Goal: Information Seeking & Learning: Check status

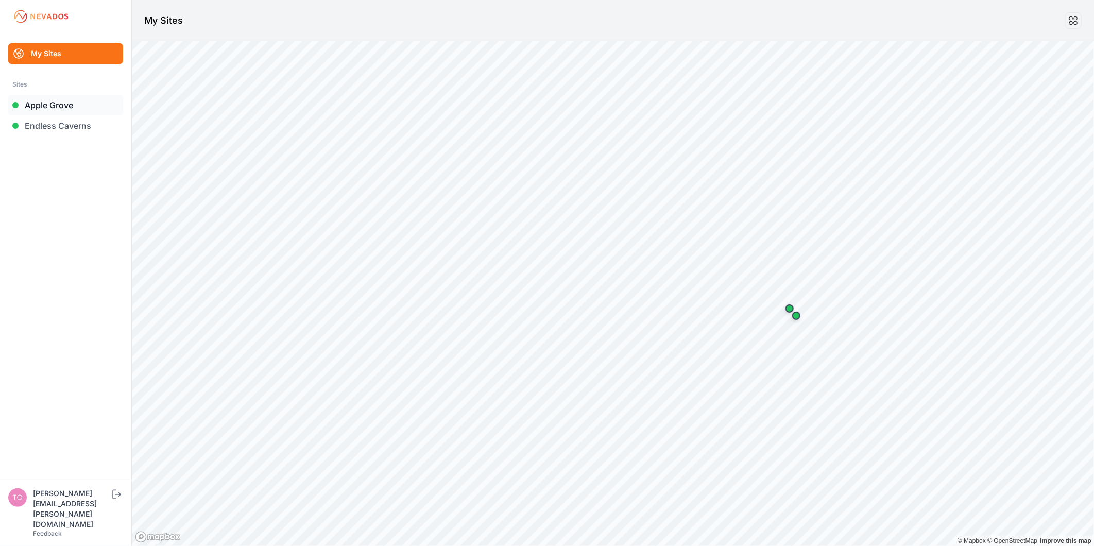
click at [37, 105] on link "Apple Grove" at bounding box center [65, 105] width 115 height 21
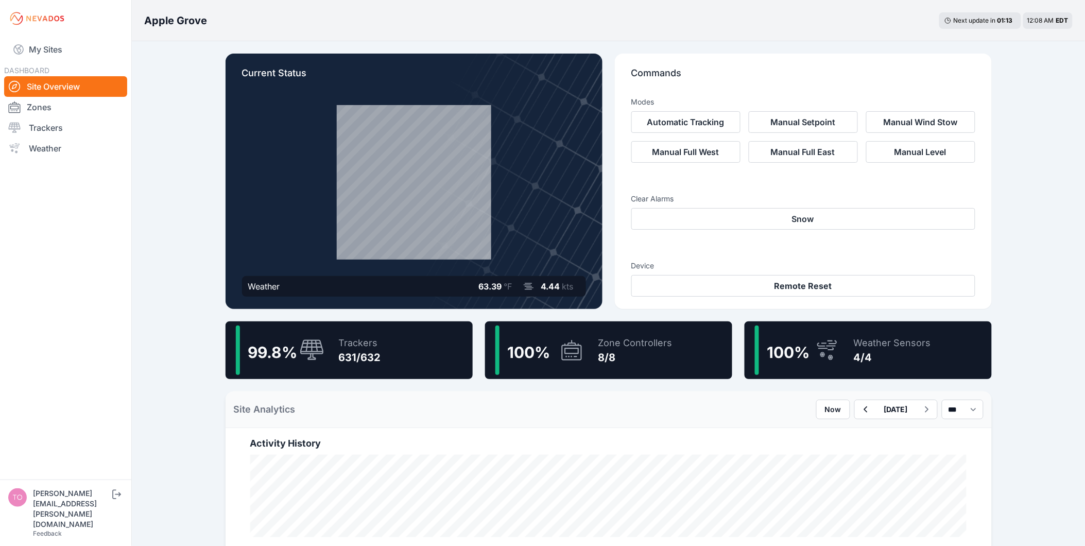
click at [393, 328] on div "99.8 % Trackers 631/632" at bounding box center [349, 350] width 247 height 58
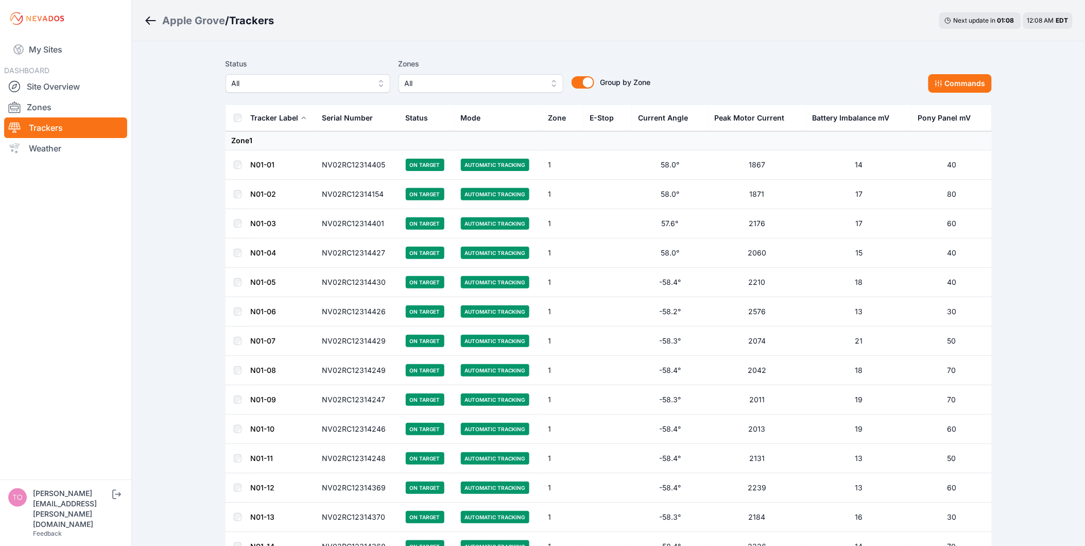
click at [259, 80] on span "All" at bounding box center [301, 83] width 138 height 12
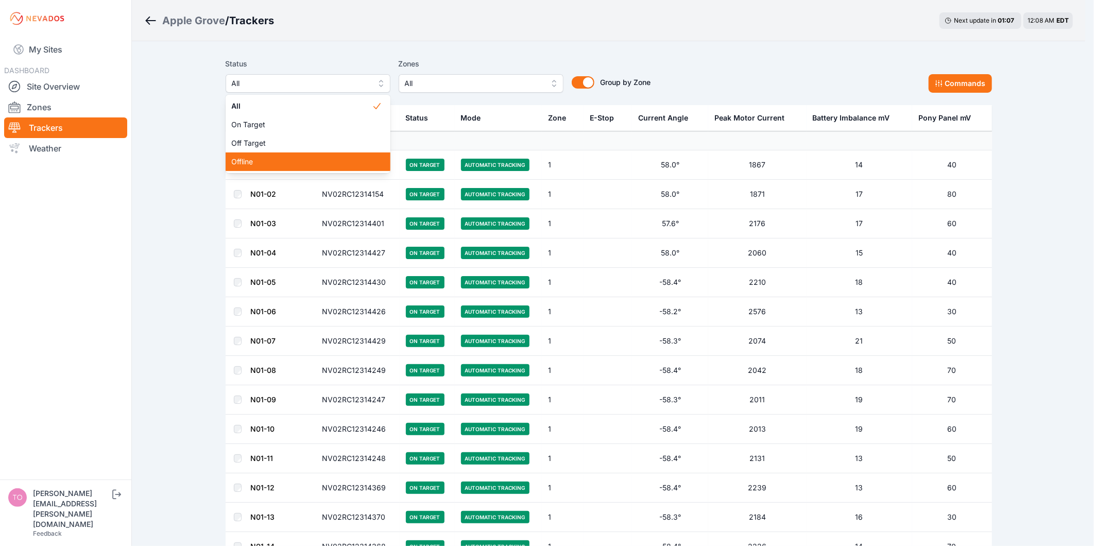
click at [260, 157] on span "Offline" at bounding box center [302, 162] width 140 height 10
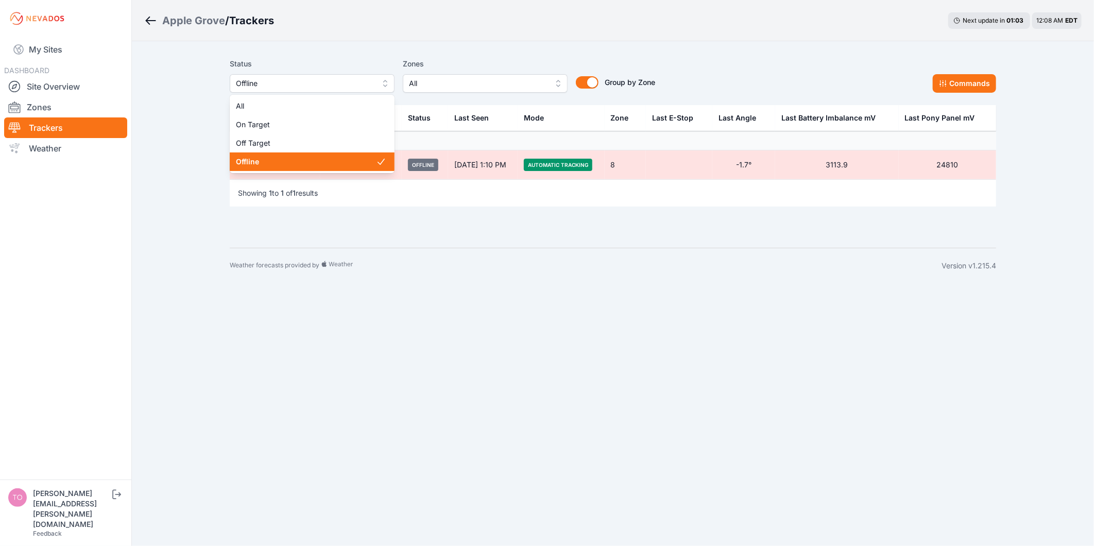
click at [258, 88] on span "Offline" at bounding box center [305, 83] width 138 height 12
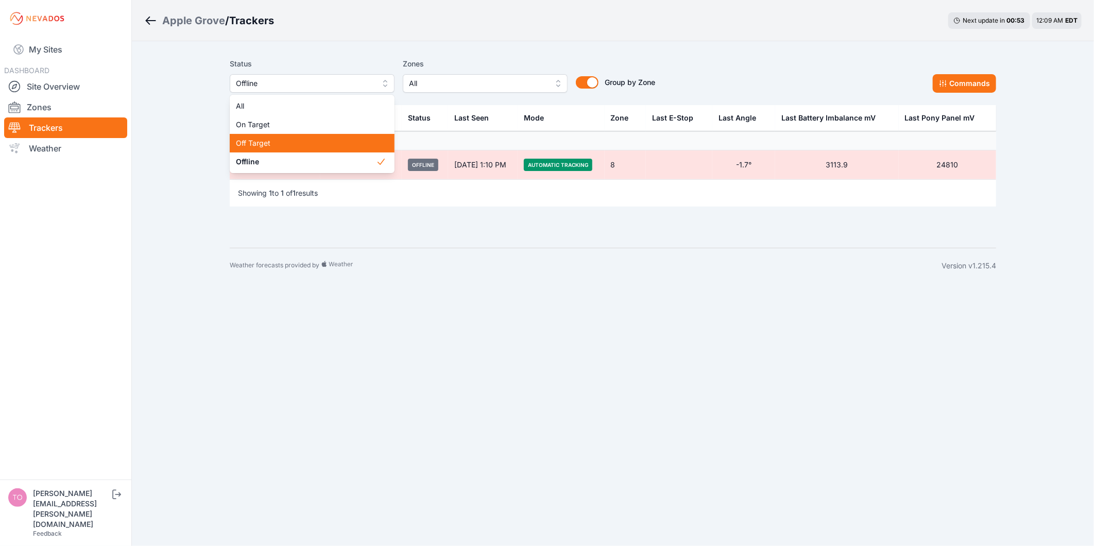
click at [273, 140] on span "Off Target" at bounding box center [306, 143] width 140 height 10
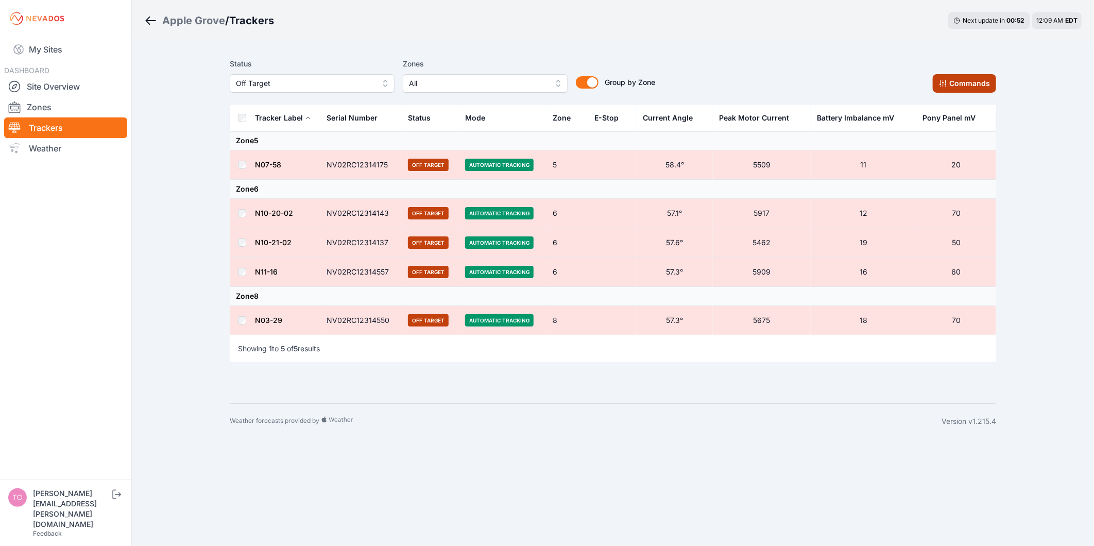
click at [946, 85] on icon at bounding box center [942, 83] width 7 height 7
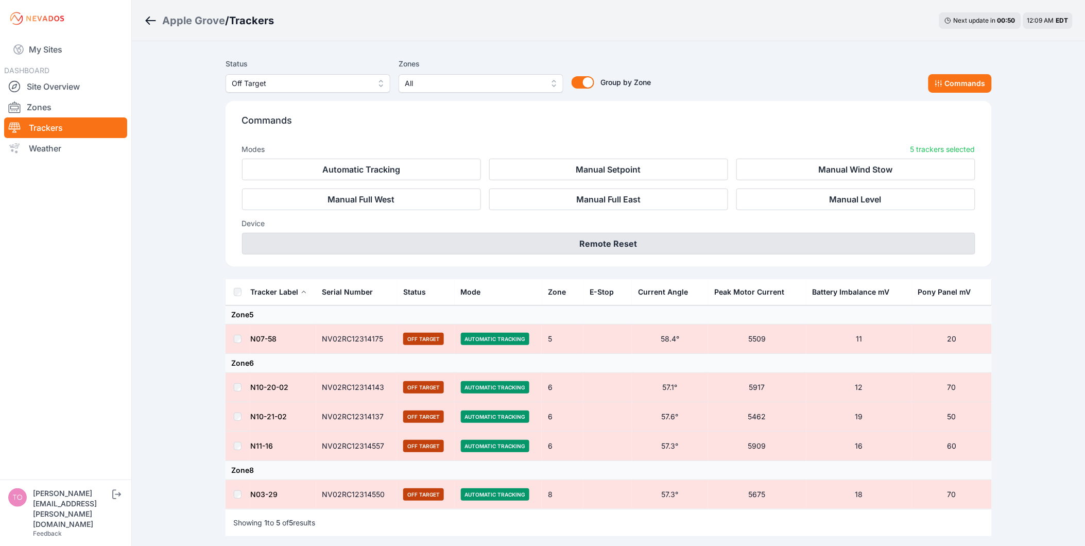
click at [626, 249] on button "Remote Reset" at bounding box center [608, 244] width 733 height 22
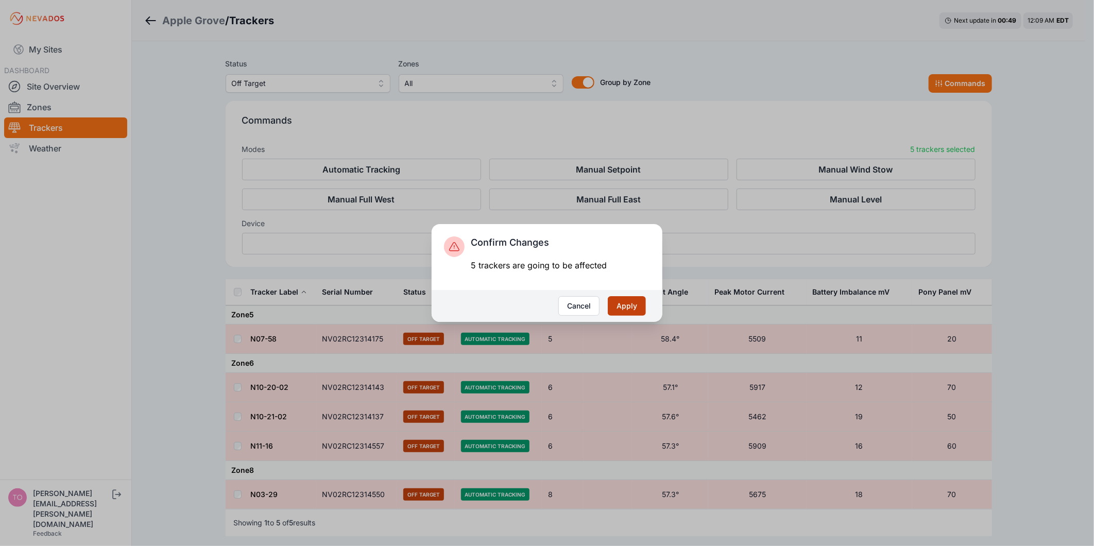
click at [624, 309] on button "Apply" at bounding box center [627, 306] width 38 height 20
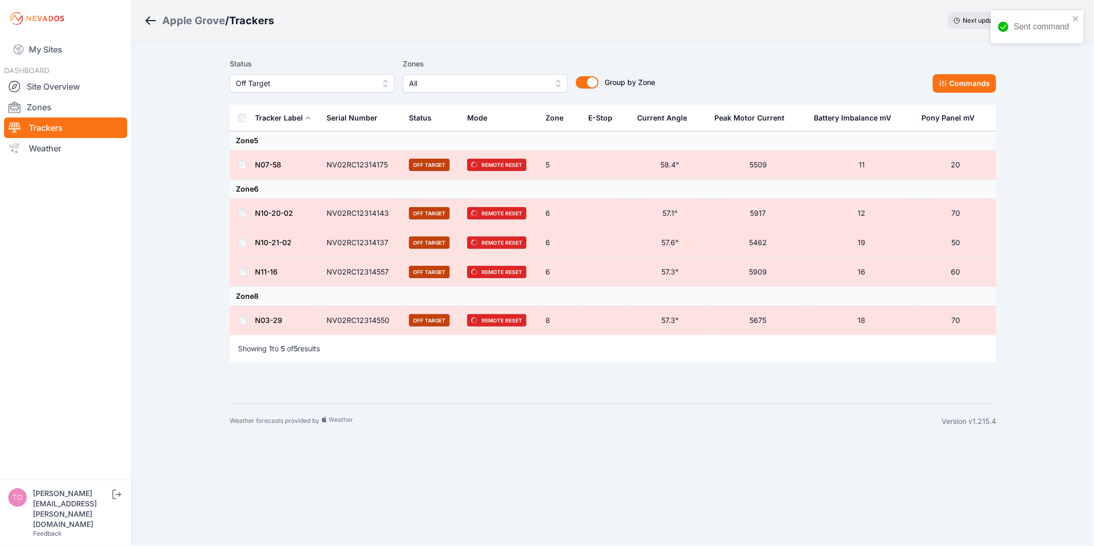
click at [305, 83] on span "Off Target" at bounding box center [305, 83] width 138 height 12
click at [271, 167] on div "Offline" at bounding box center [312, 161] width 165 height 19
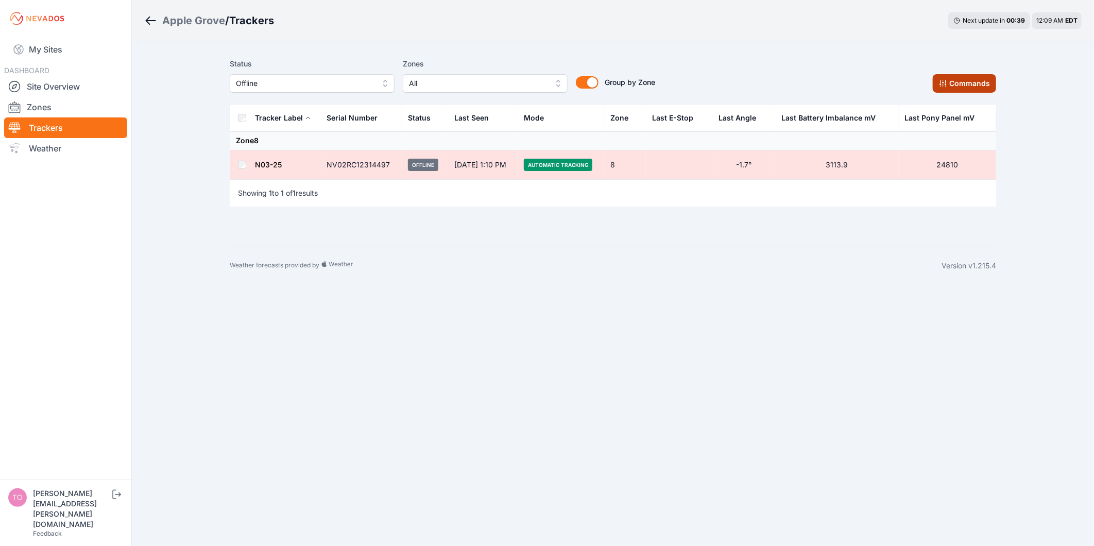
click at [959, 74] on button "Commands" at bounding box center [964, 83] width 63 height 19
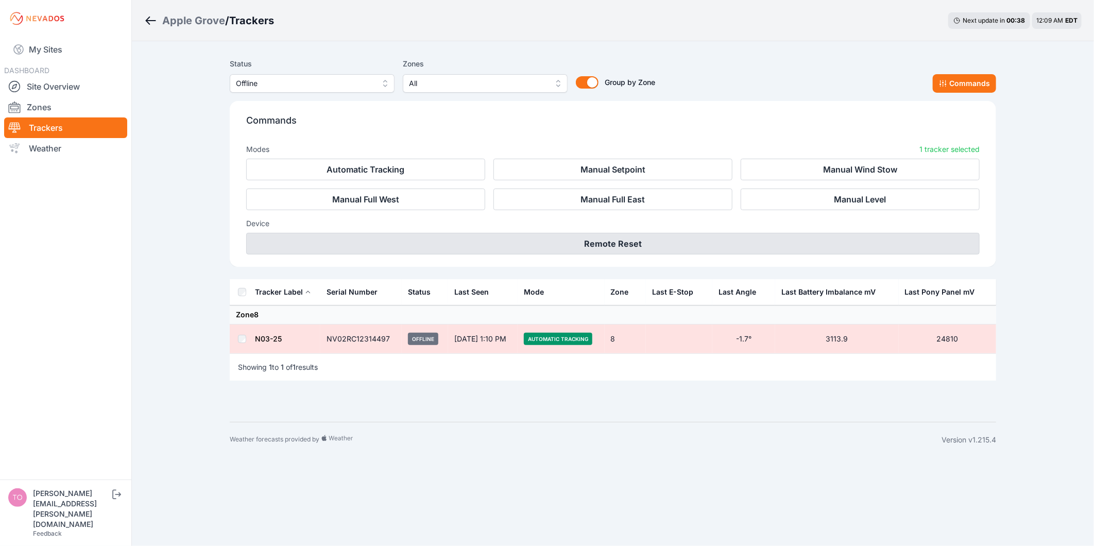
click at [556, 248] on button "Remote Reset" at bounding box center [612, 244] width 733 height 22
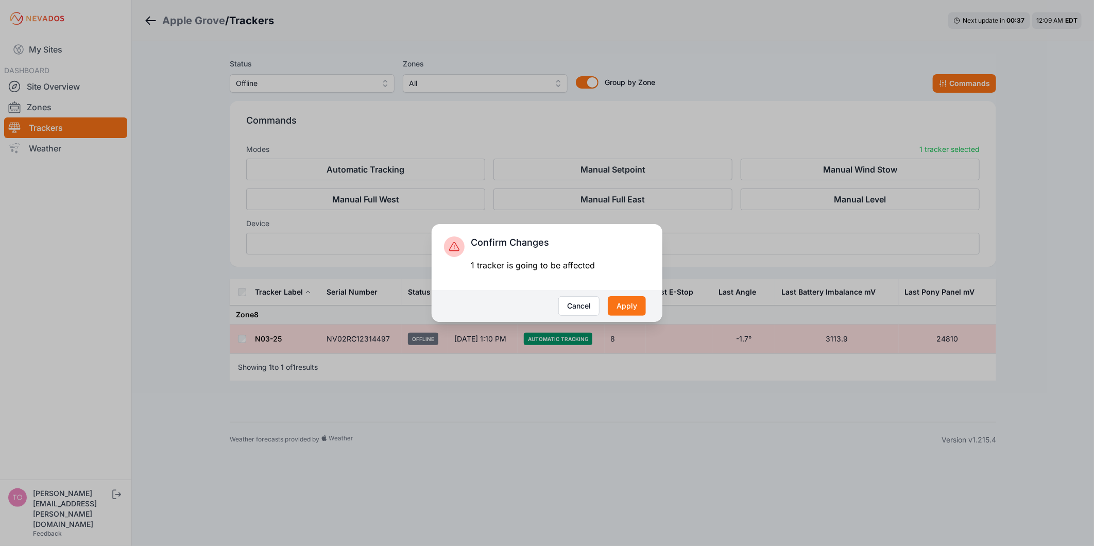
click at [621, 294] on div "Cancel Apply" at bounding box center [547, 306] width 231 height 32
click at [627, 303] on button "Apply" at bounding box center [627, 306] width 38 height 20
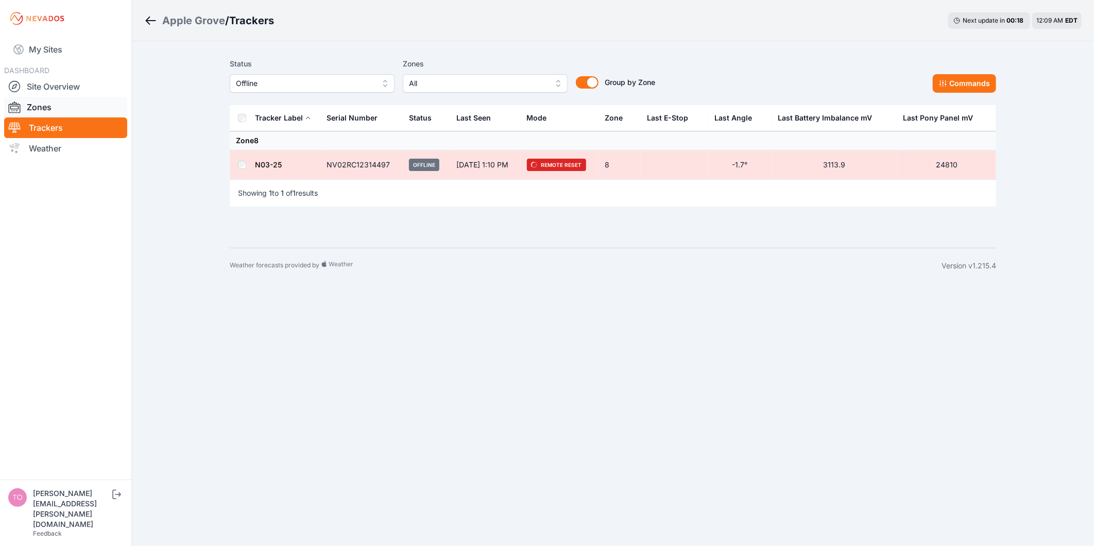
click at [67, 109] on link "Zones" at bounding box center [65, 107] width 123 height 21
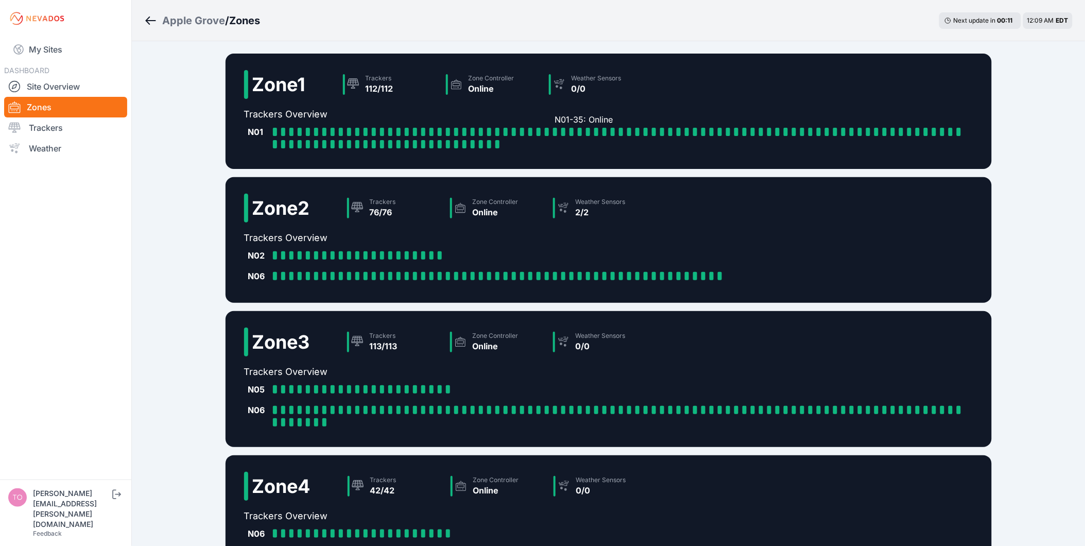
click at [554, 130] on div at bounding box center [555, 132] width 4 height 8
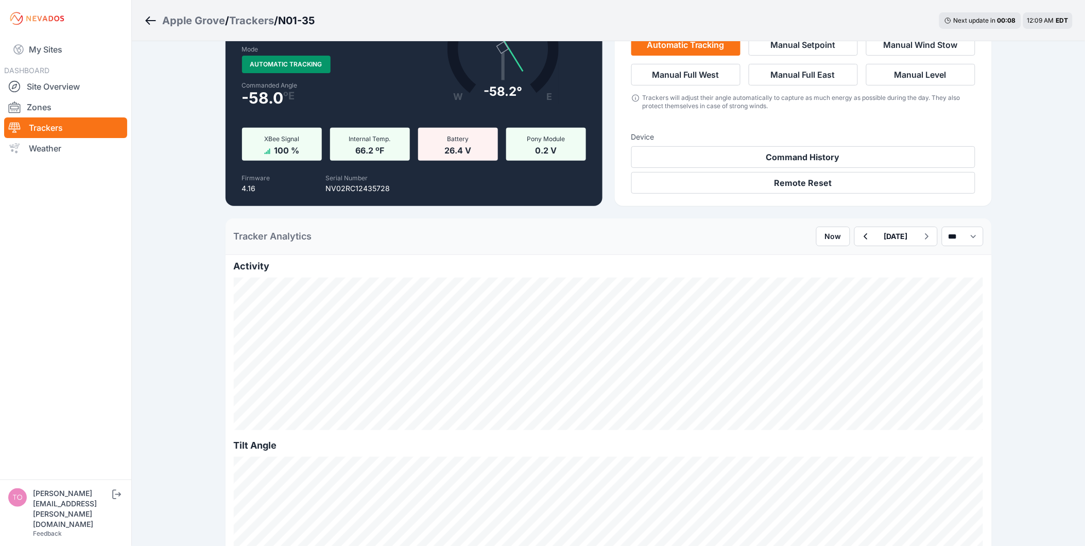
scroll to position [171, 0]
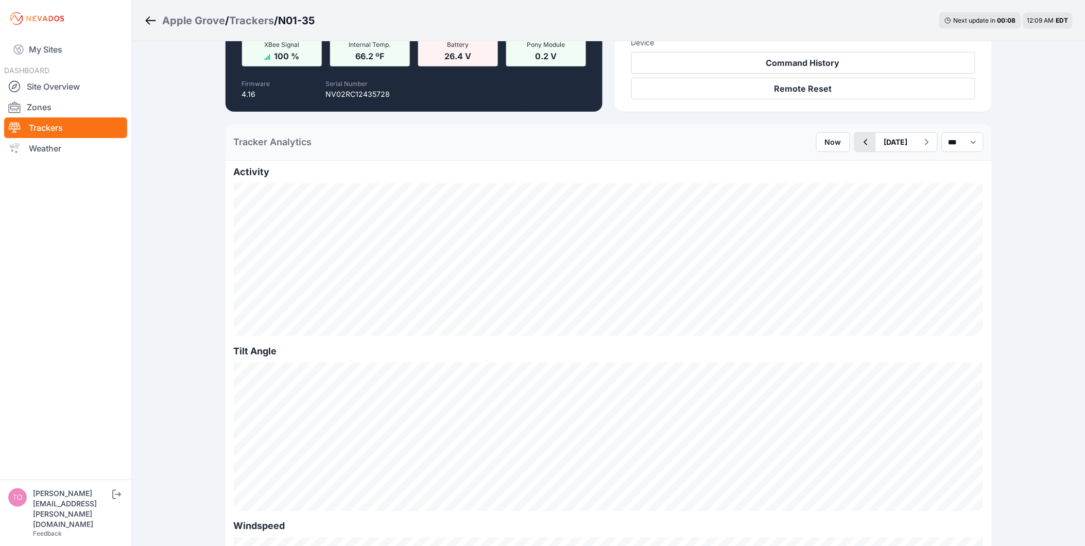
click at [859, 146] on icon "button" at bounding box center [865, 142] width 13 height 12
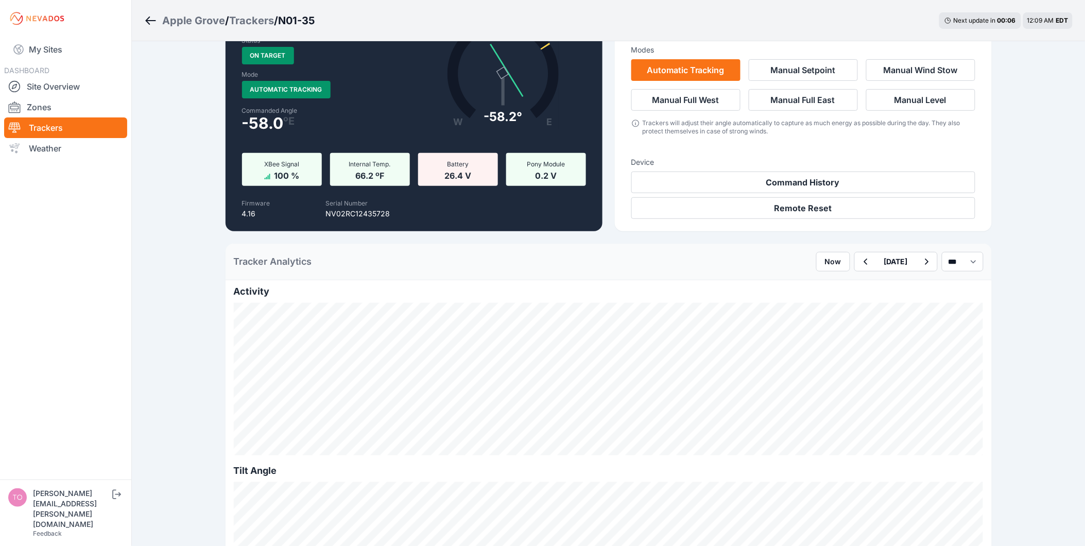
scroll to position [171, 0]
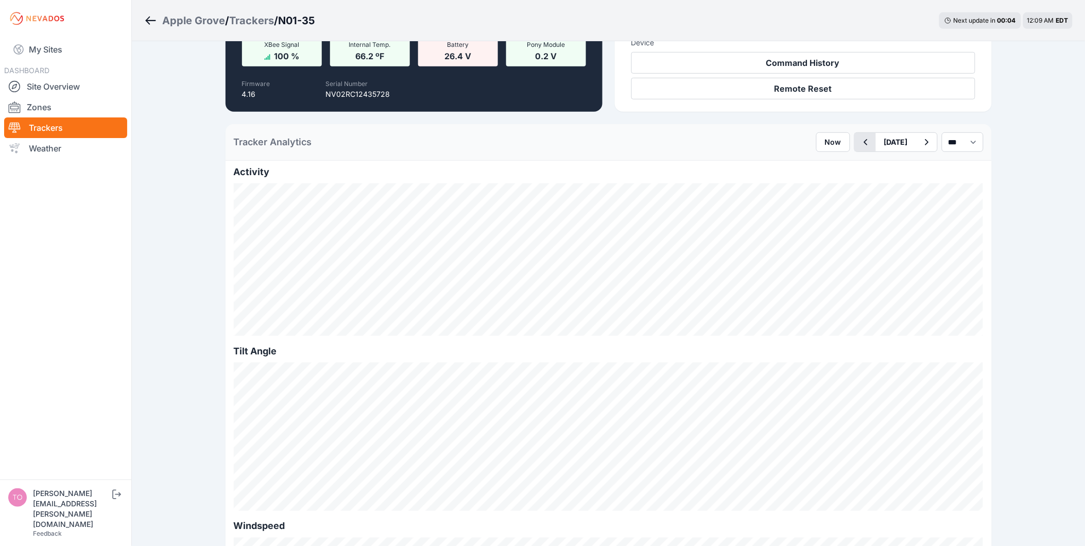
click at [859, 146] on icon "button" at bounding box center [865, 142] width 13 height 12
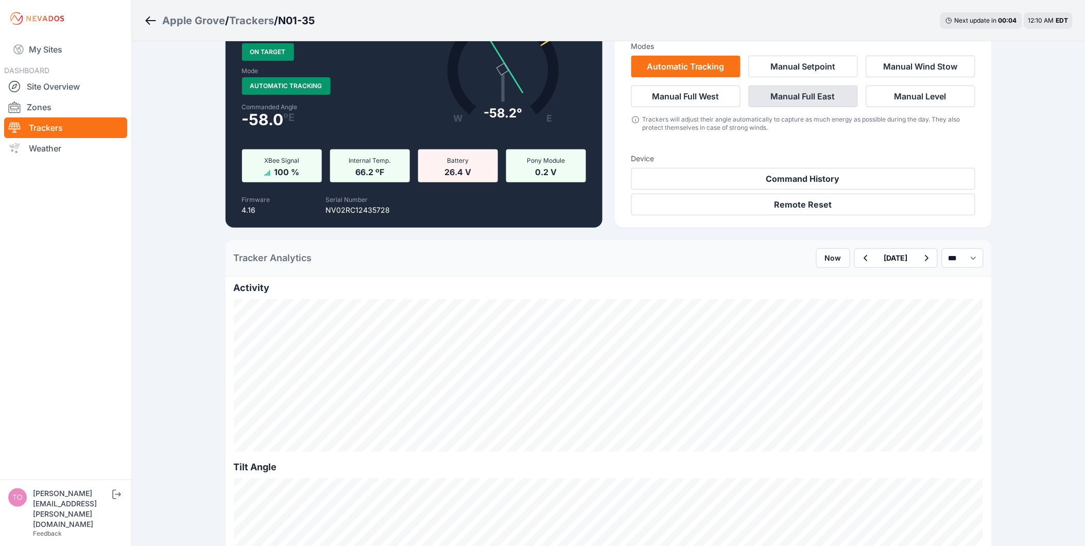
scroll to position [229, 0]
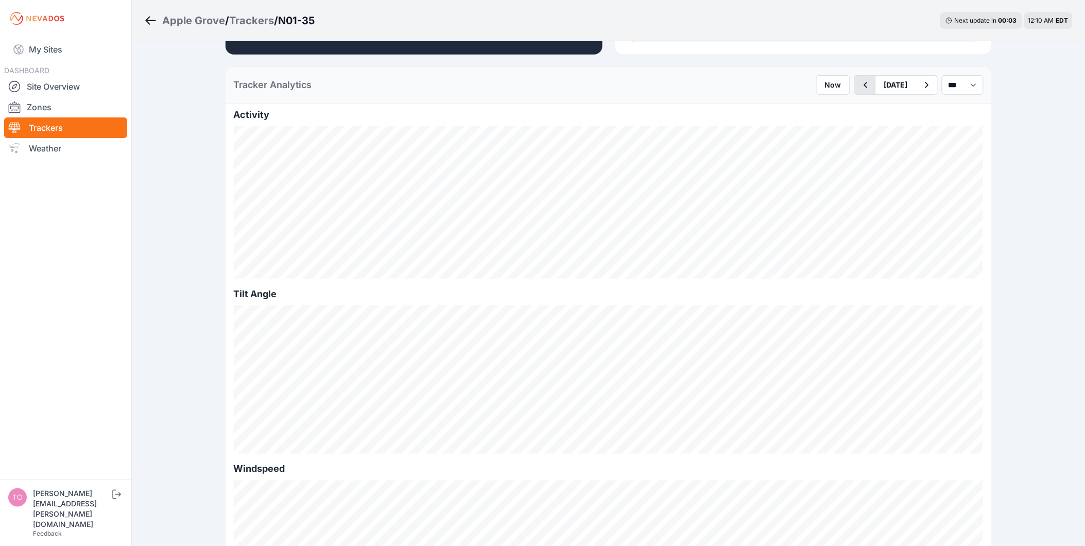
click at [859, 88] on icon "button" at bounding box center [865, 85] width 13 height 12
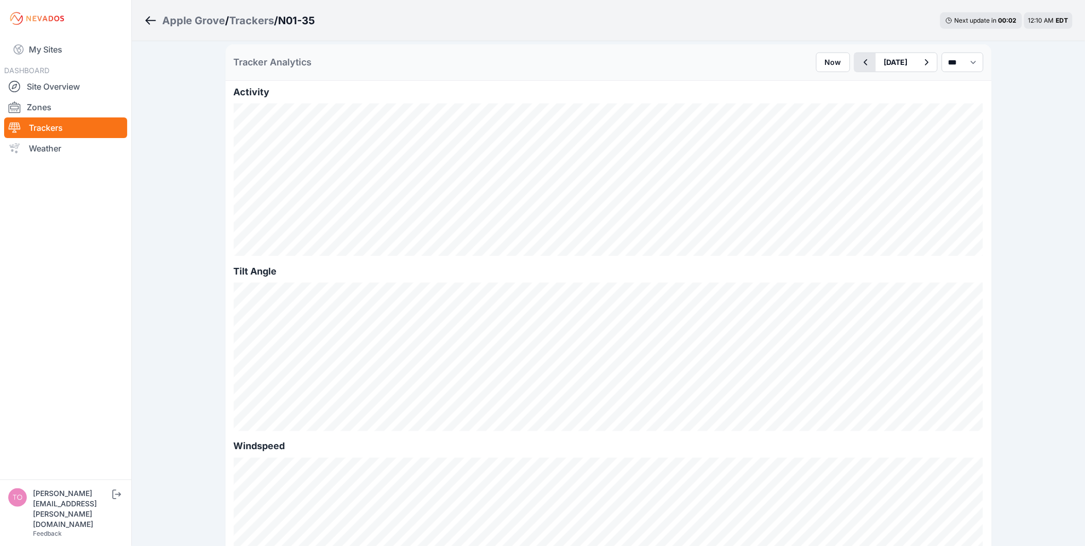
scroll to position [286, 0]
click at [53, 126] on link "Trackers" at bounding box center [65, 127] width 123 height 21
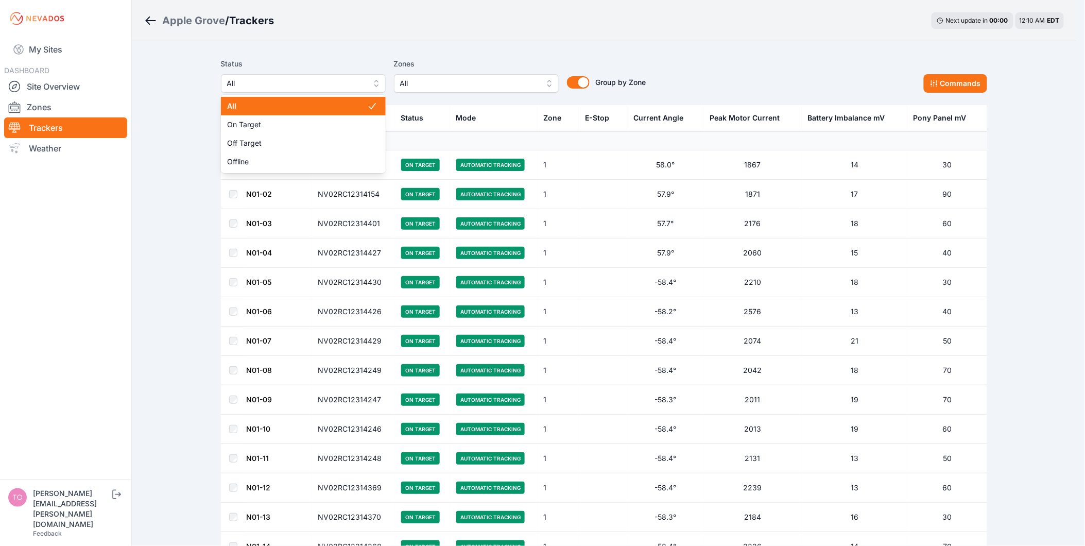
click at [309, 77] on span "All" at bounding box center [296, 83] width 138 height 12
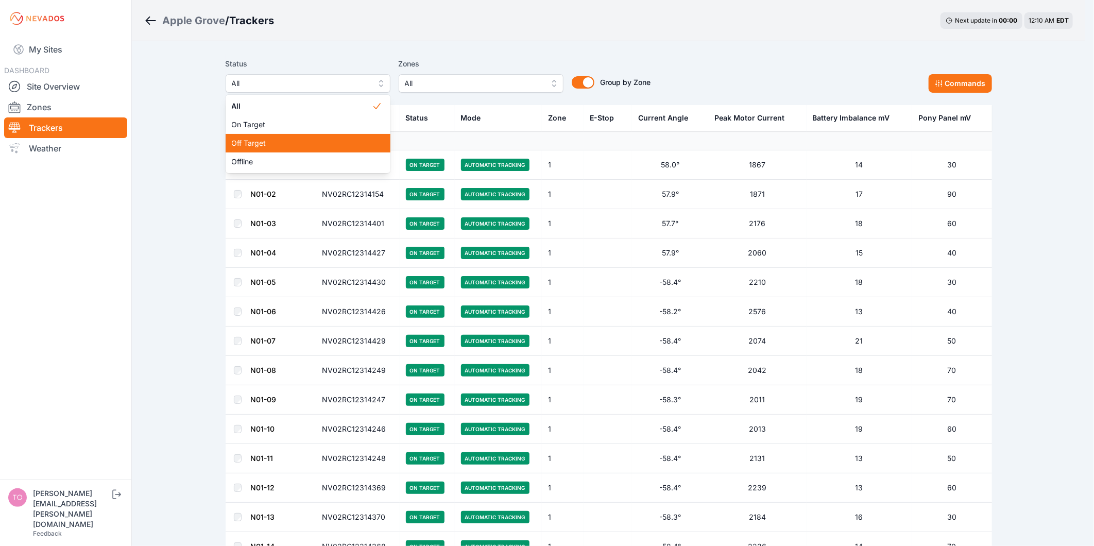
click at [269, 147] on span "Off Target" at bounding box center [302, 143] width 140 height 10
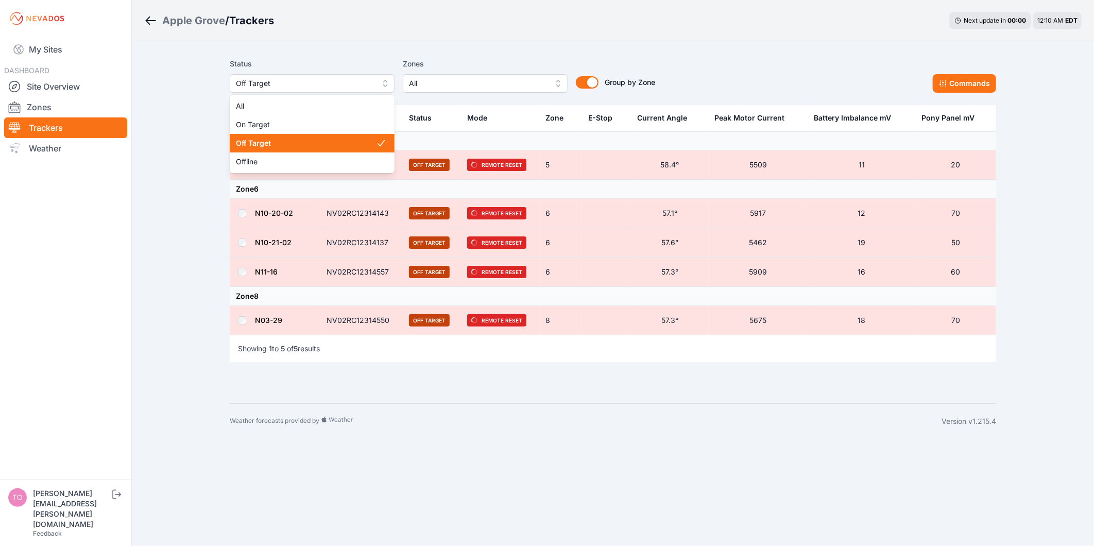
click at [282, 75] on button "Off Target" at bounding box center [312, 83] width 165 height 19
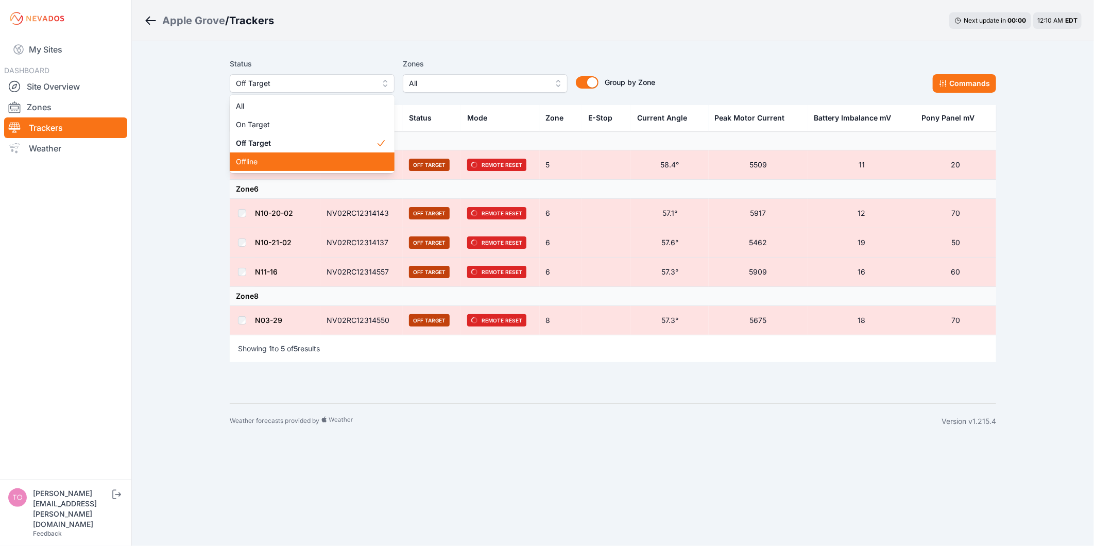
click at [271, 160] on span "Offline" at bounding box center [306, 162] width 140 height 10
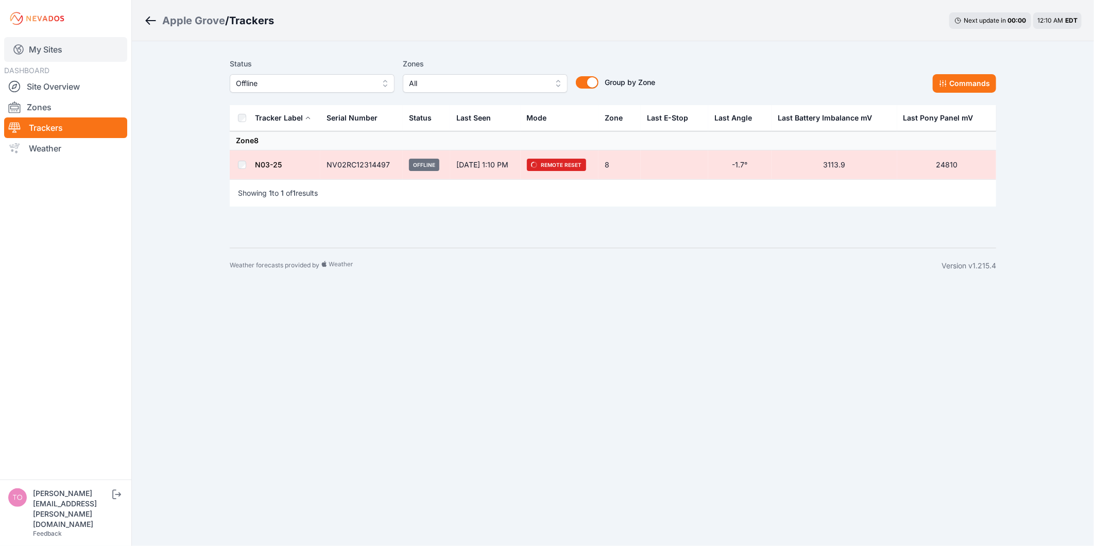
click at [91, 56] on link "My Sites" at bounding box center [65, 49] width 123 height 25
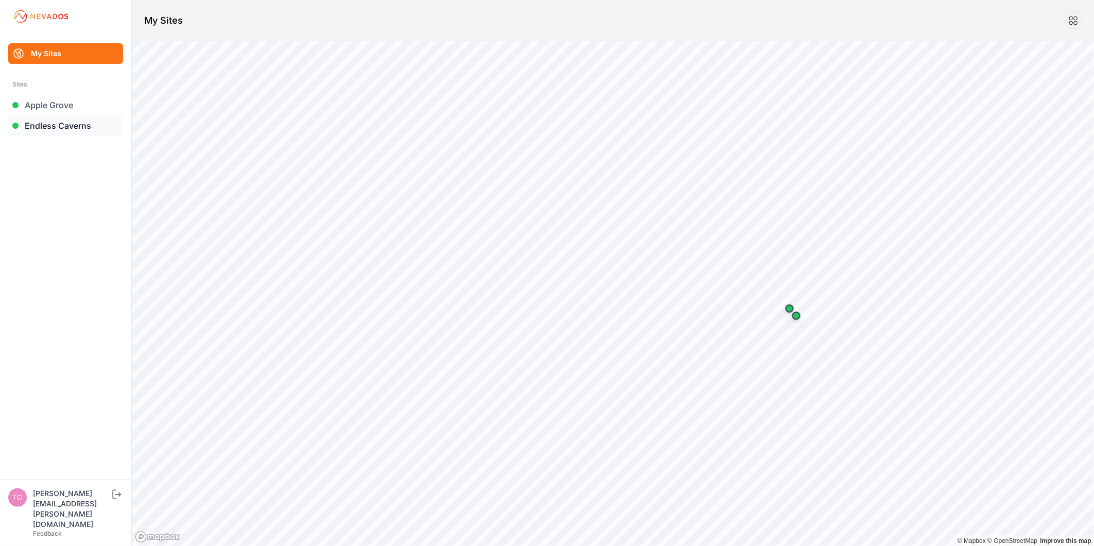
click at [68, 128] on link "Endless Caverns" at bounding box center [65, 125] width 115 height 21
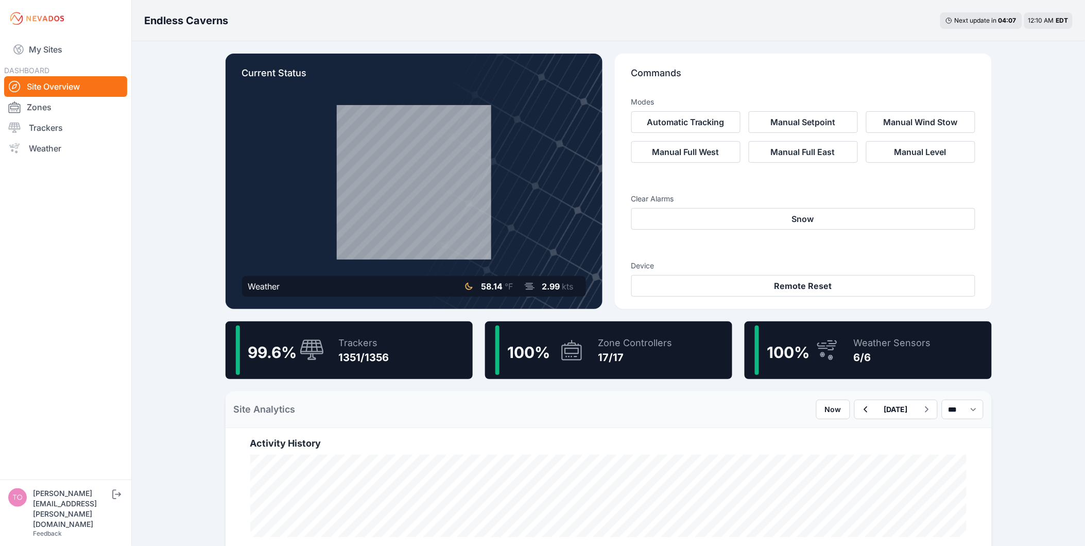
click at [435, 352] on div "99.6 % Trackers 1351/1356" at bounding box center [349, 350] width 247 height 58
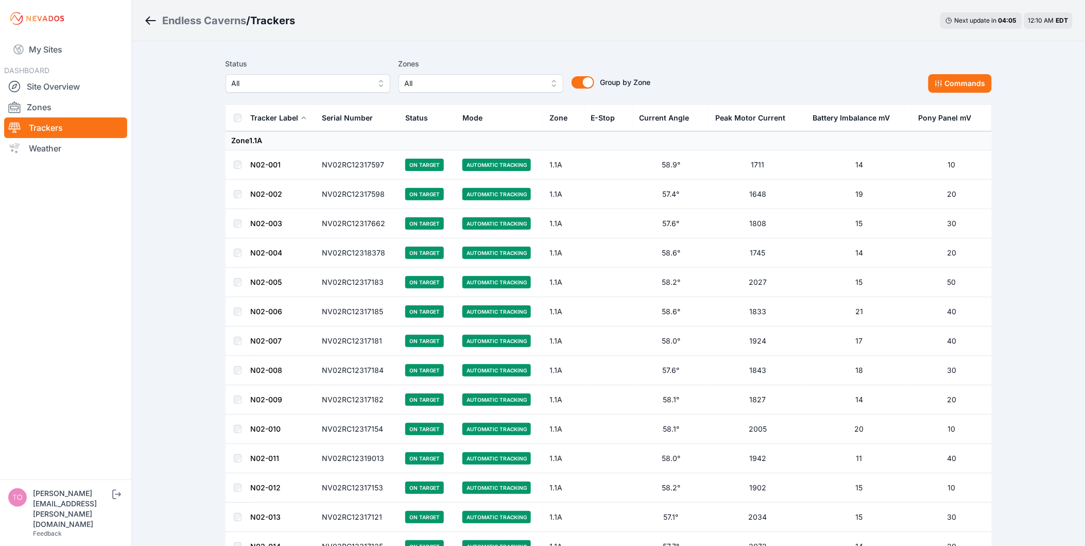
click at [243, 90] on button "All" at bounding box center [308, 83] width 165 height 19
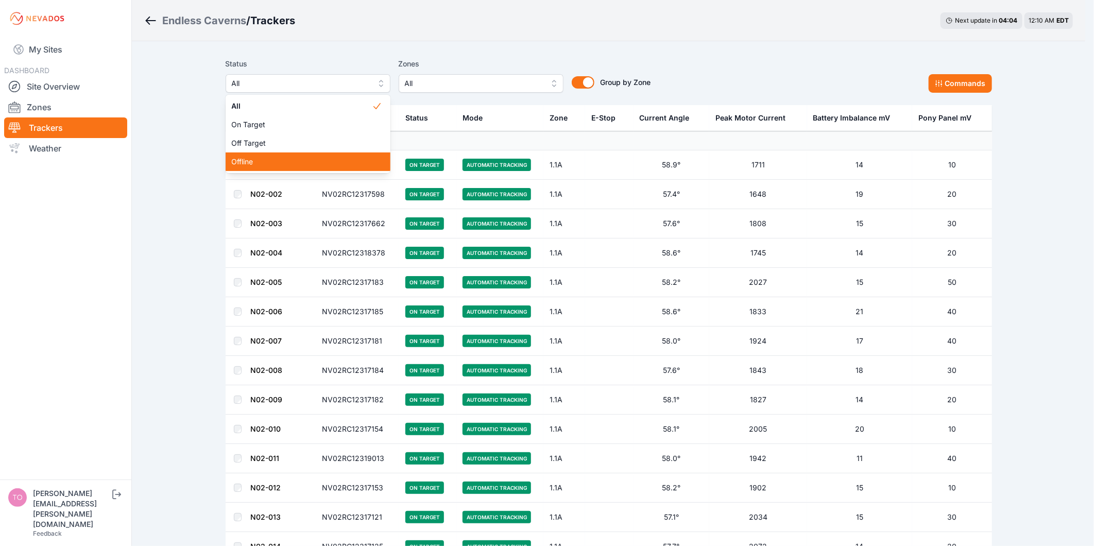
click at [251, 157] on span "Offline" at bounding box center [302, 162] width 140 height 10
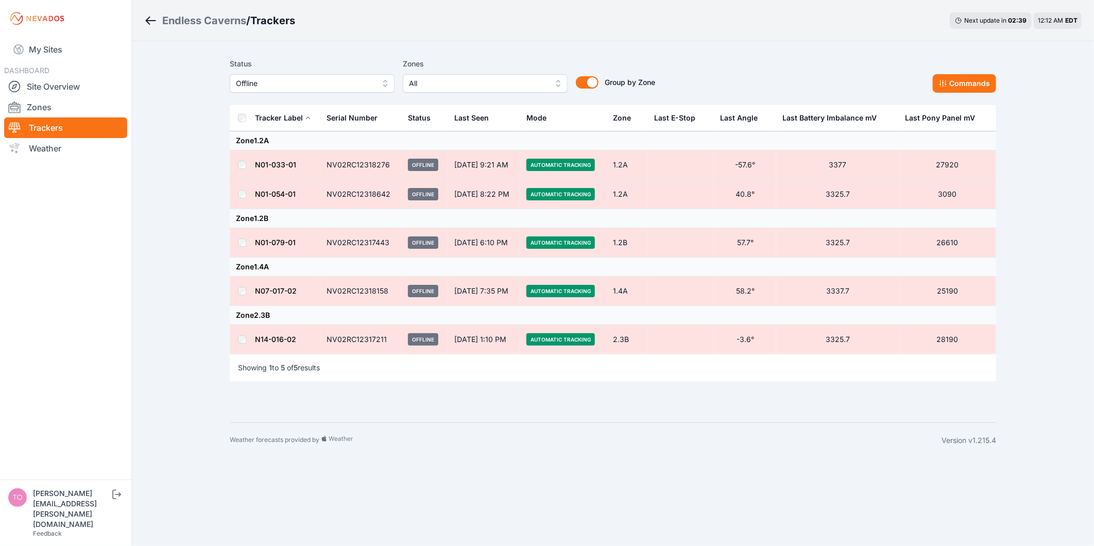
drag, startPoint x: 282, startPoint y: 81, endPoint x: 278, endPoint y: 91, distance: 10.4
click at [282, 81] on span "Offline" at bounding box center [305, 83] width 138 height 12
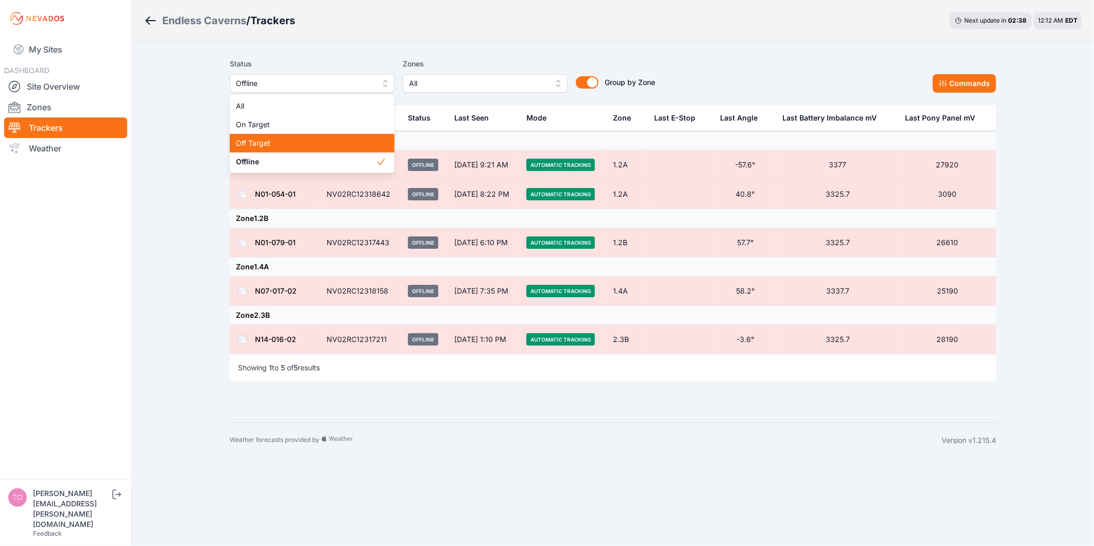
click at [272, 141] on span "Off Target" at bounding box center [306, 143] width 140 height 10
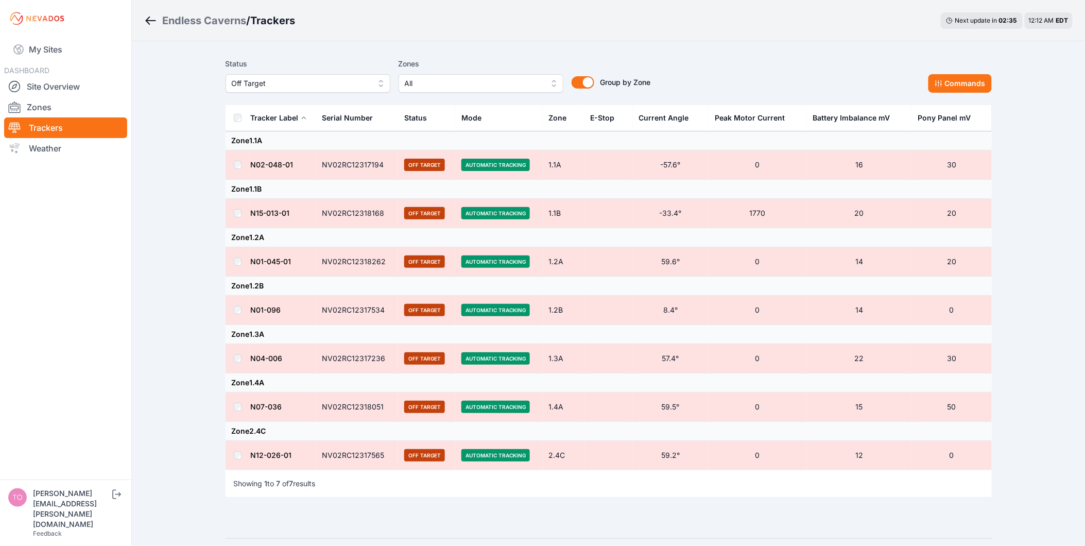
click at [179, 146] on div "Endless Caverns / Trackers Next update in 02 : 35 12:12 AM EDT Status Off Targe…" at bounding box center [542, 287] width 1085 height 574
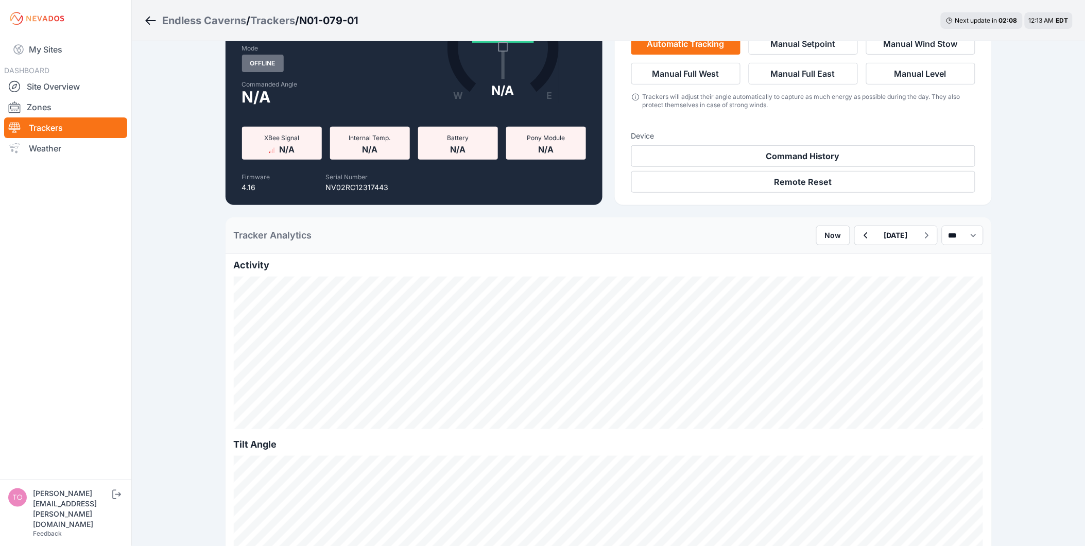
scroll to position [171, 0]
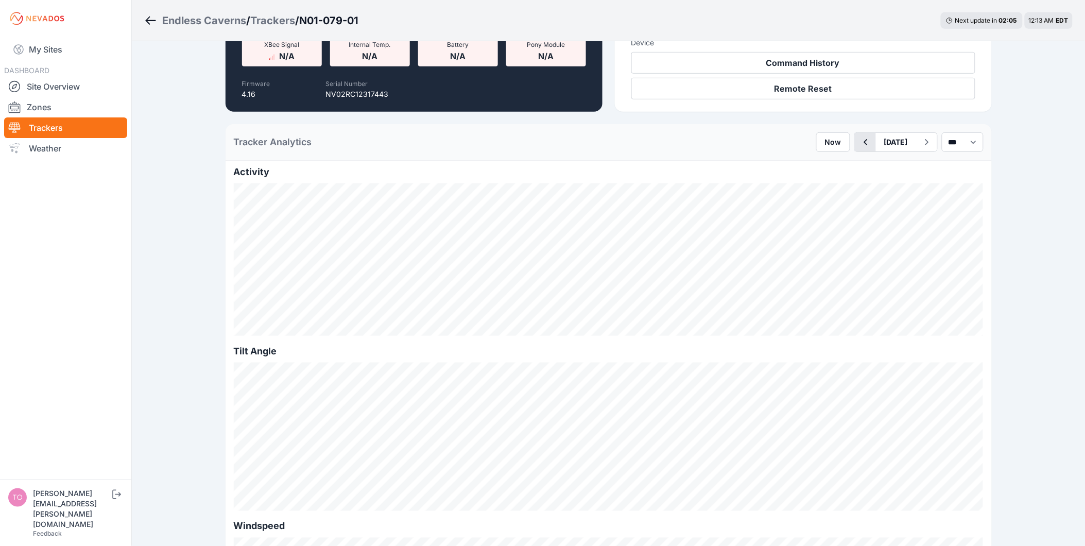
click at [859, 136] on icon "button" at bounding box center [865, 142] width 13 height 12
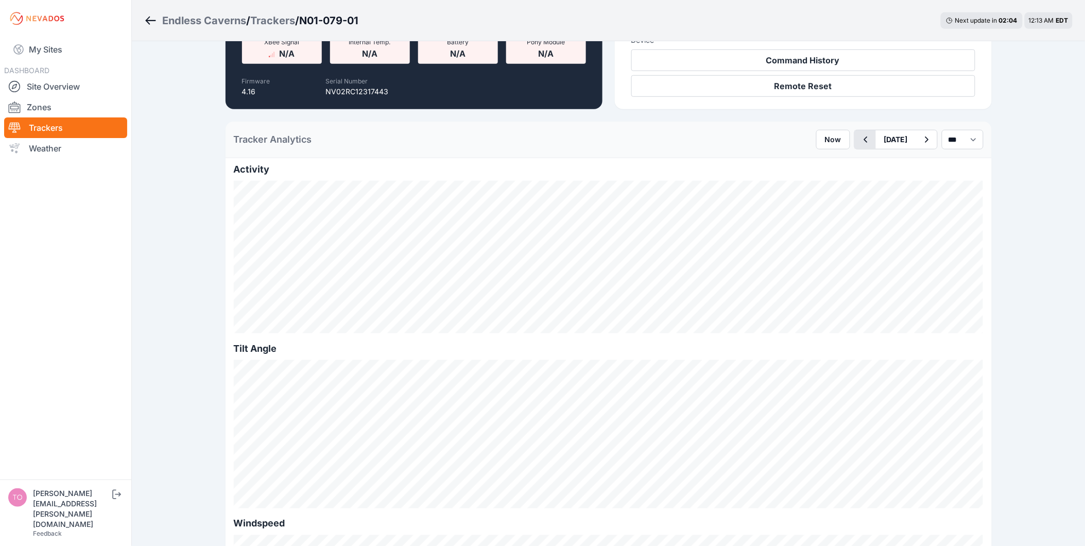
scroll to position [171, 0]
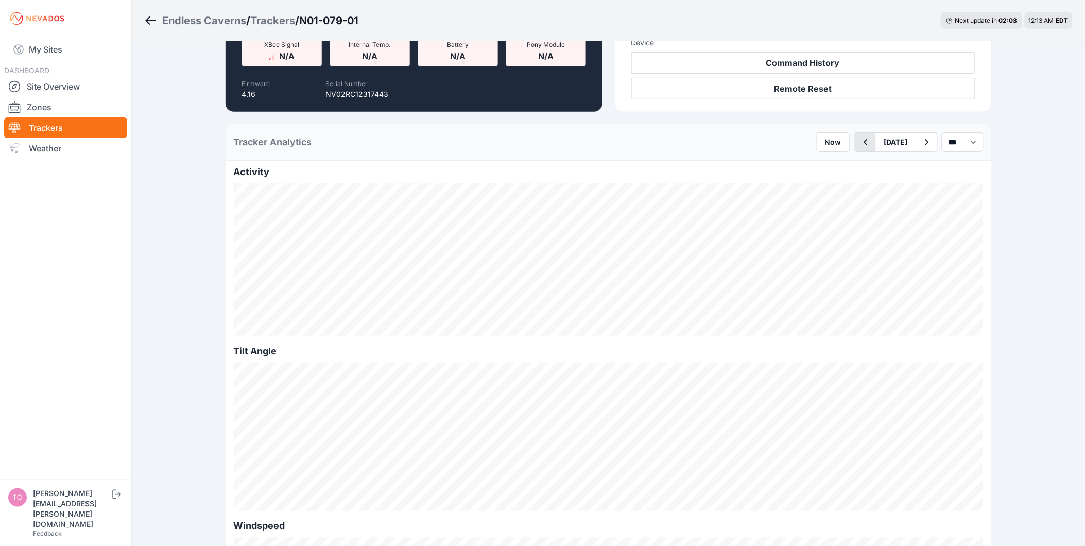
click at [859, 137] on icon "button" at bounding box center [865, 142] width 13 height 12
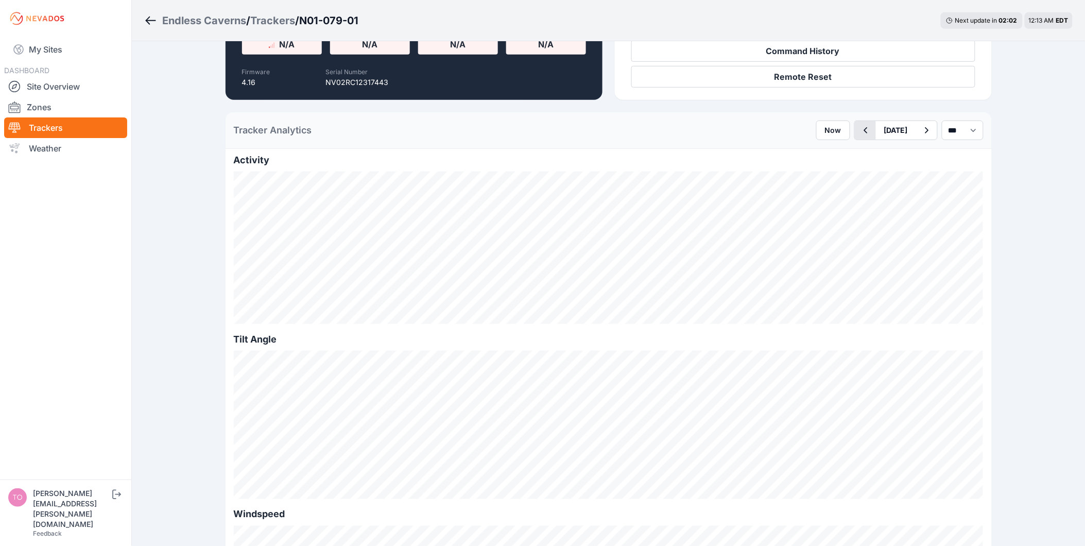
scroll to position [171, 0]
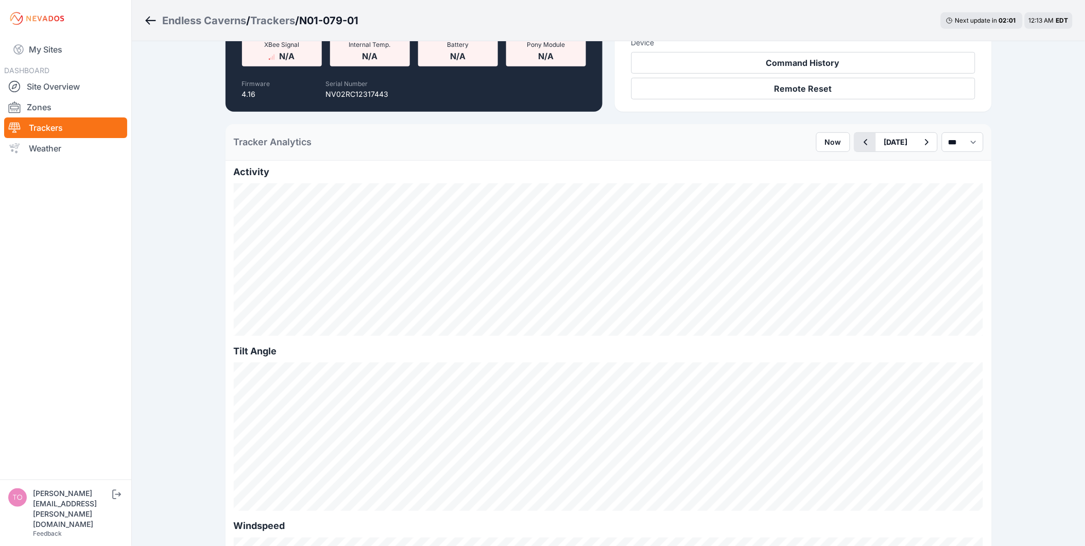
click at [859, 137] on icon "button" at bounding box center [865, 142] width 13 height 12
click at [859, 138] on icon "button" at bounding box center [865, 142] width 13 height 12
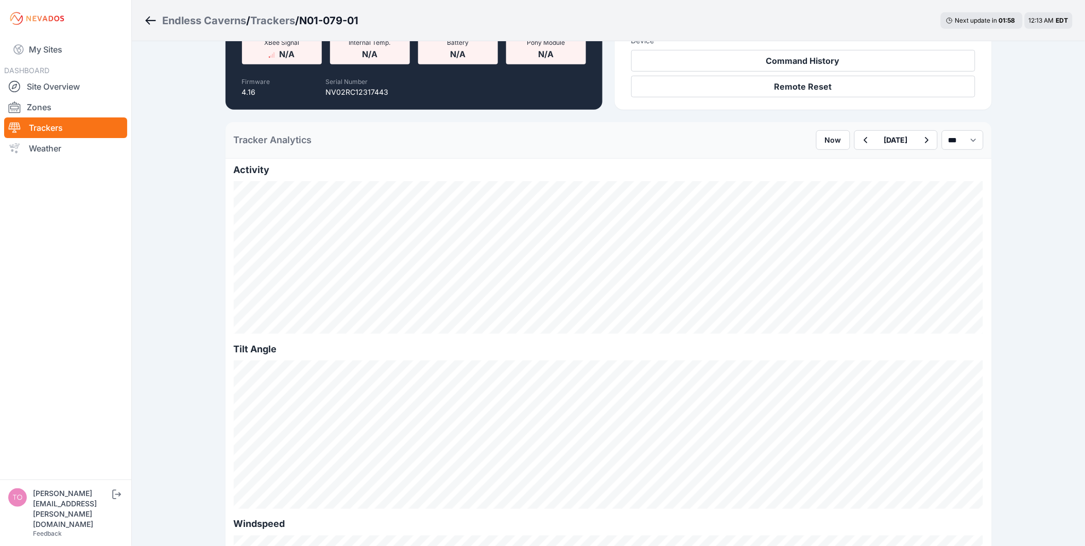
scroll to position [171, 0]
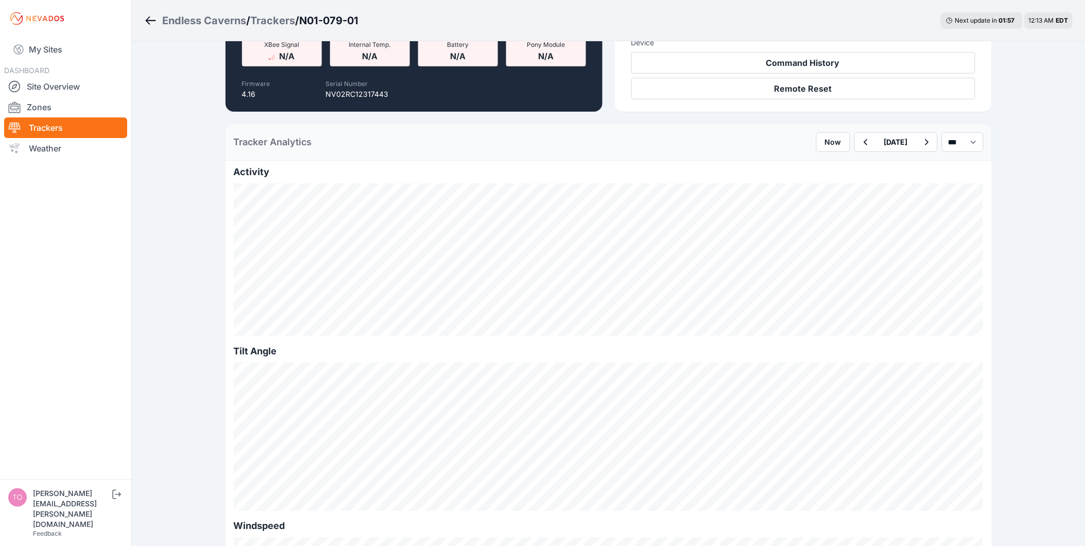
click at [859, 138] on icon "button" at bounding box center [865, 142] width 13 height 12
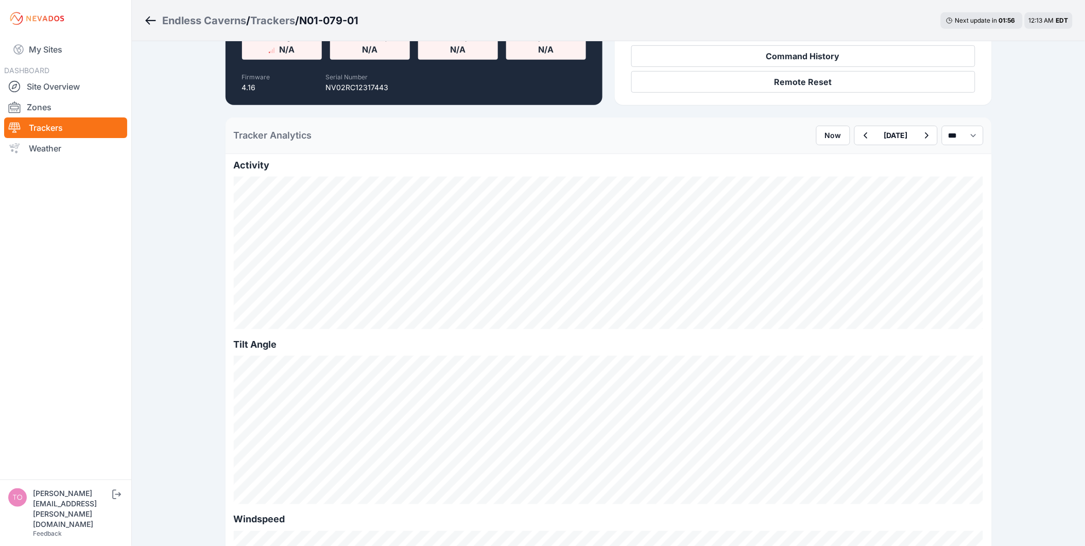
scroll to position [171, 0]
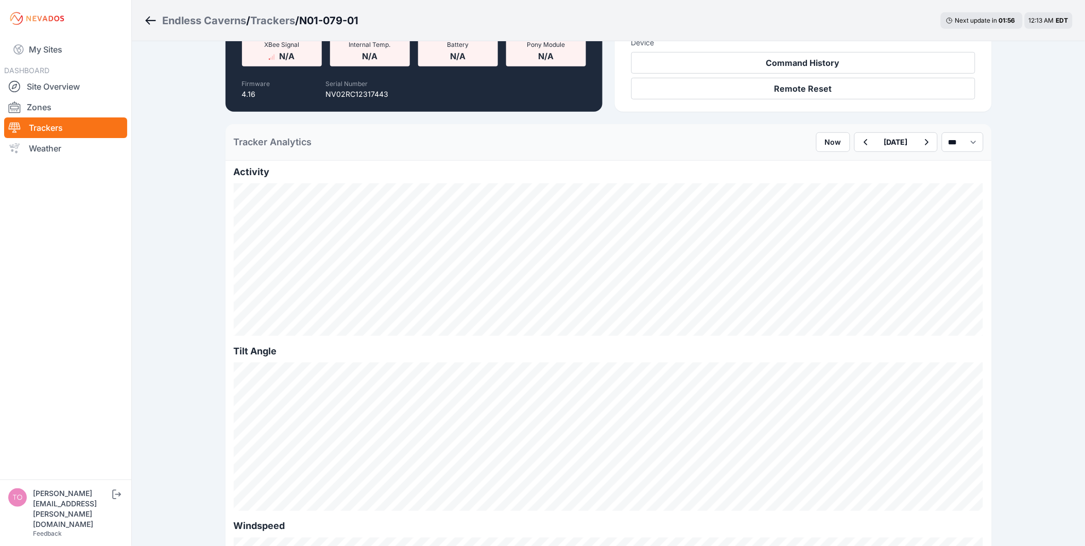
click at [859, 138] on icon "button" at bounding box center [865, 142] width 13 height 12
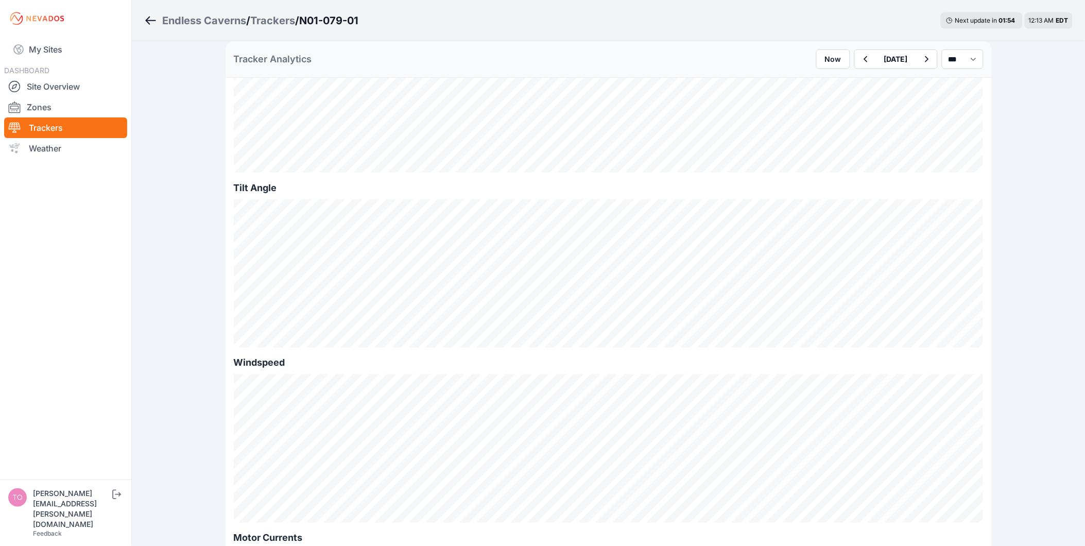
scroll to position [171, 0]
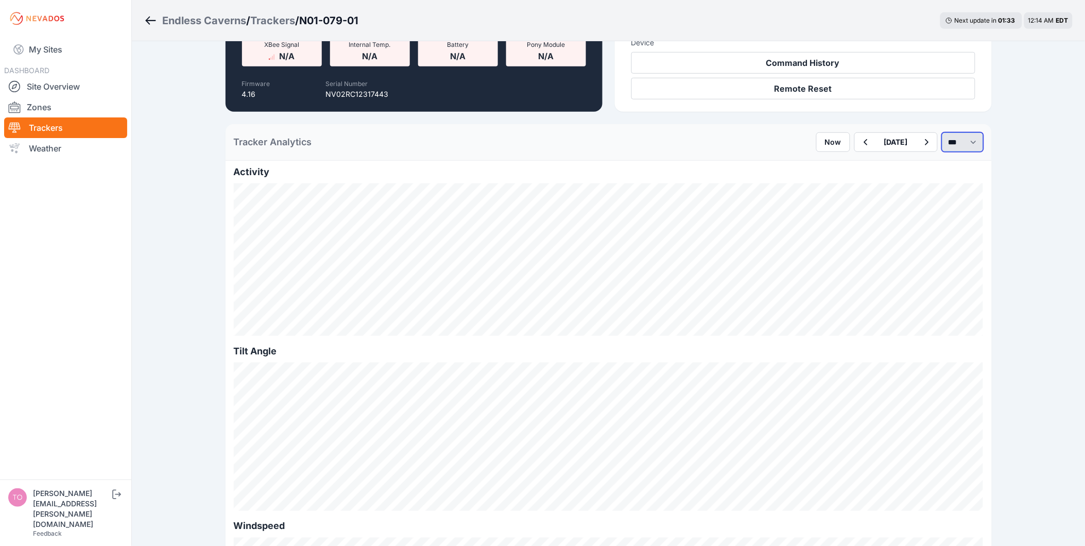
click at [942, 143] on select "*** **** *****" at bounding box center [963, 142] width 42 height 20
click at [942, 132] on select "*** **** *****" at bounding box center [963, 142] width 42 height 20
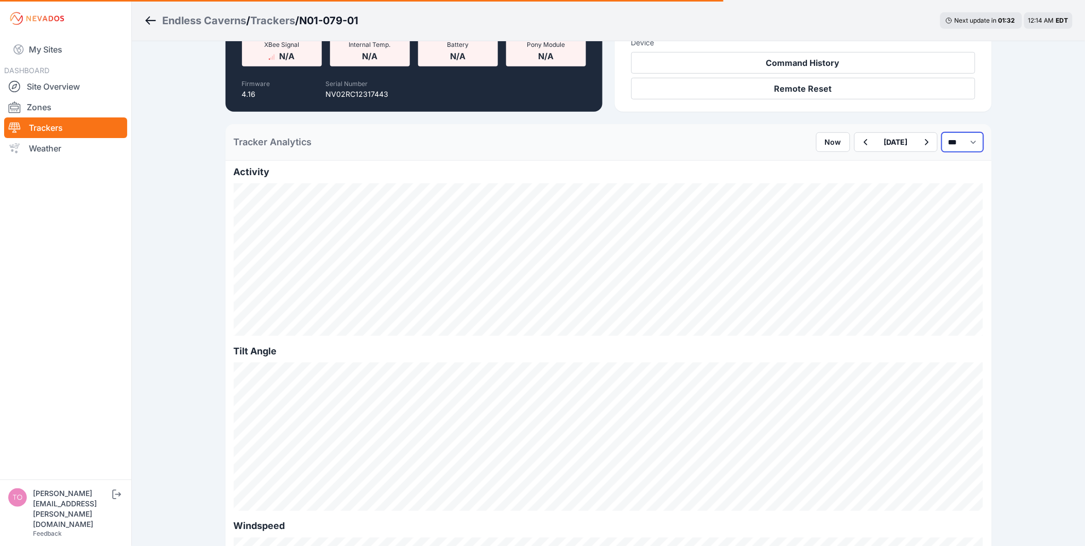
select select "******"
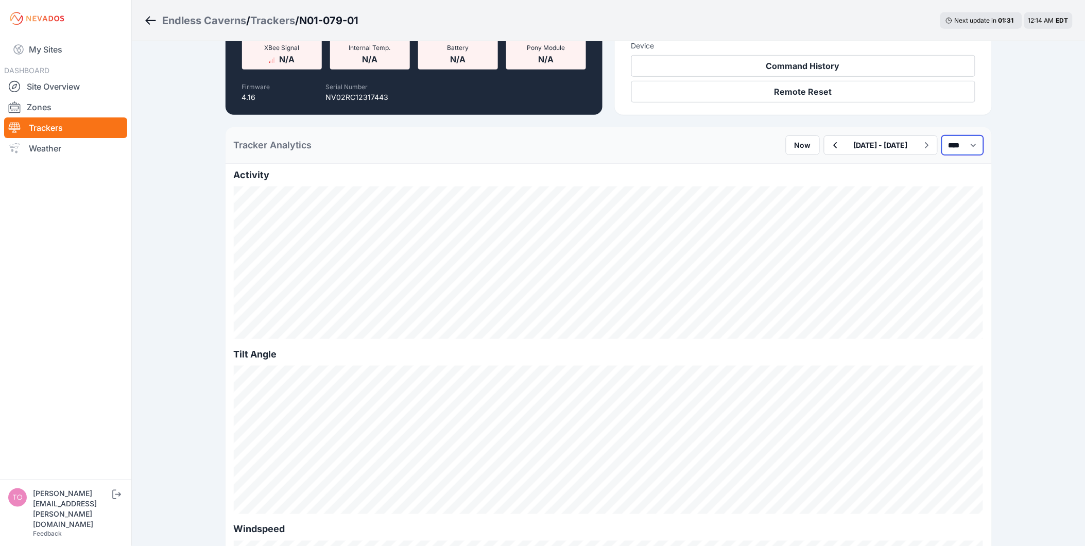
scroll to position [171, 0]
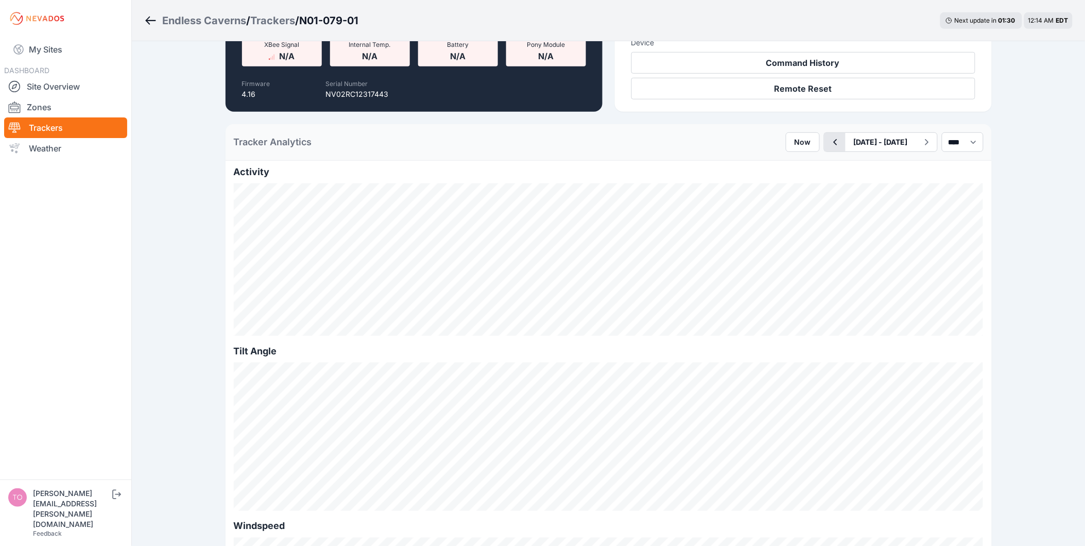
click at [829, 143] on icon "button" at bounding box center [835, 142] width 13 height 12
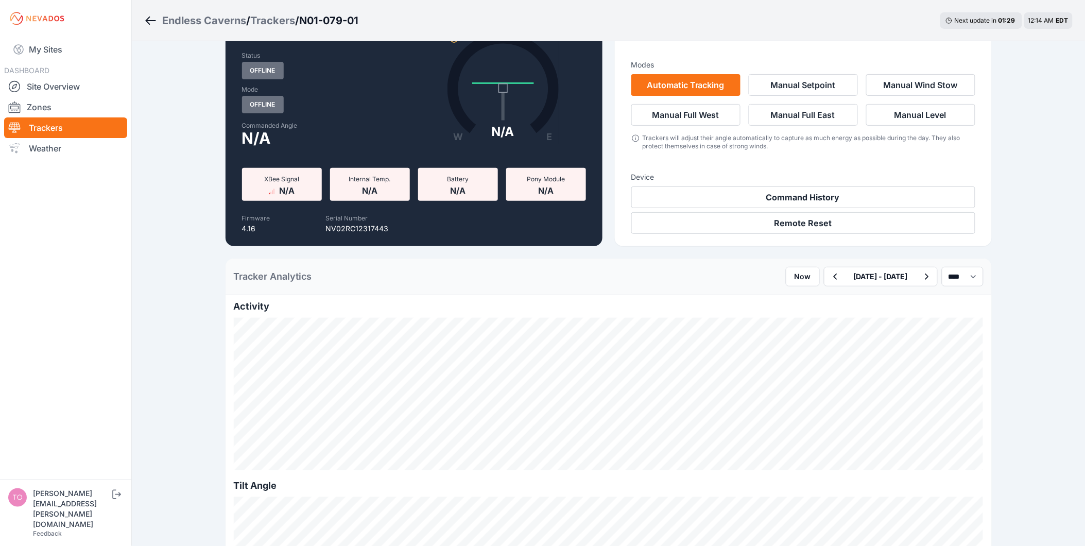
scroll to position [57, 0]
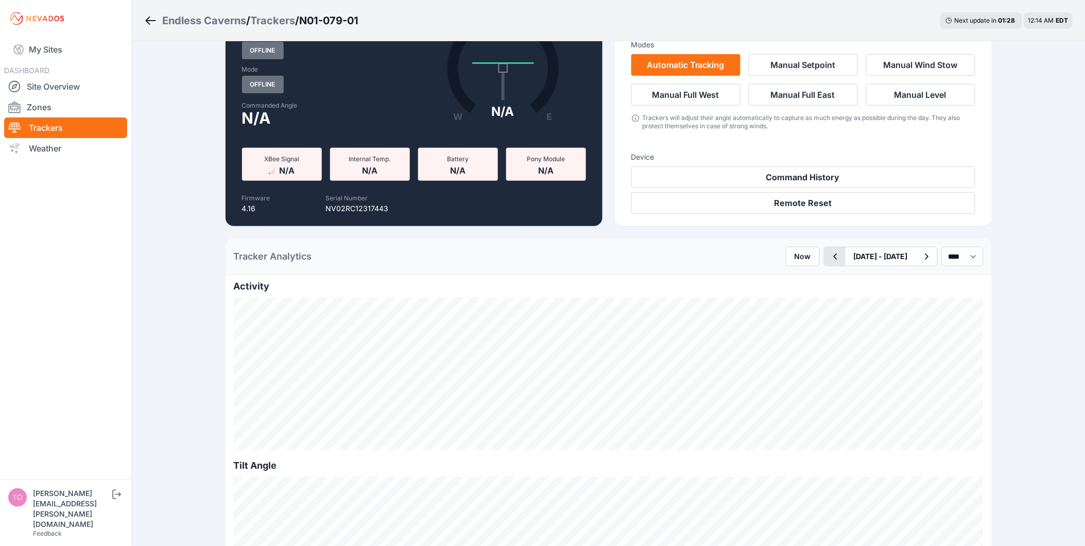
click at [829, 251] on icon "button" at bounding box center [835, 256] width 13 height 12
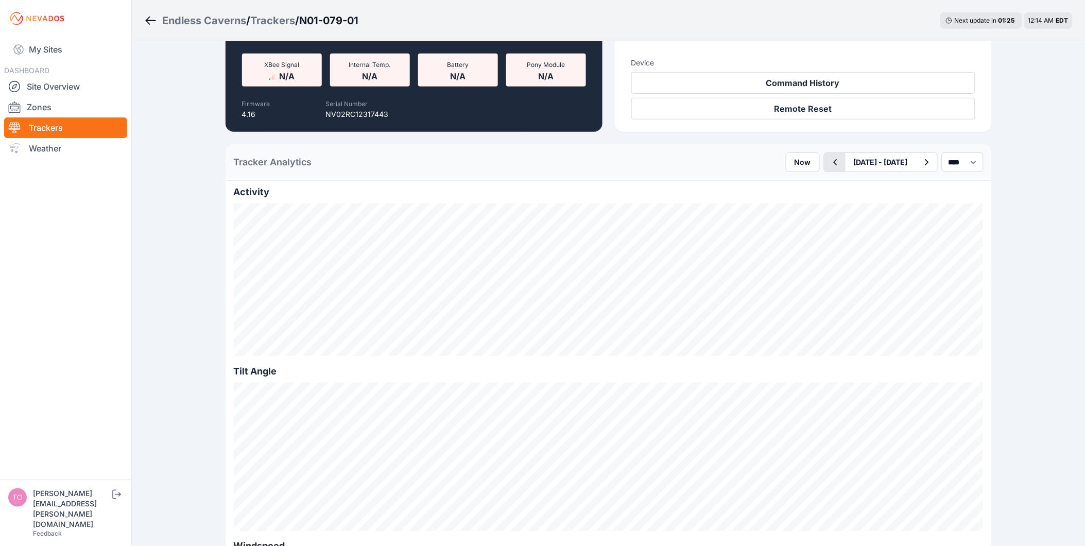
scroll to position [171, 0]
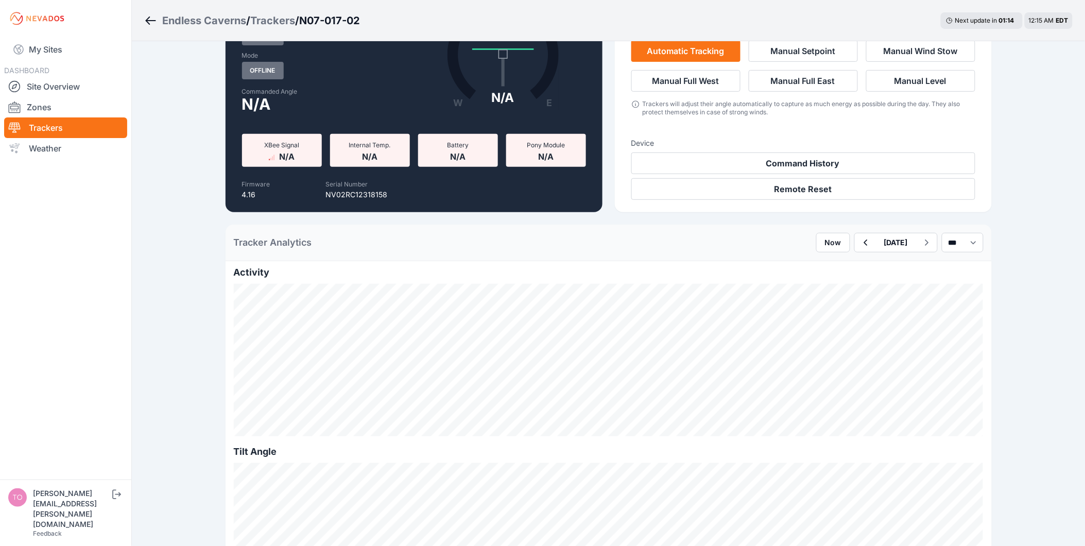
scroll to position [114, 0]
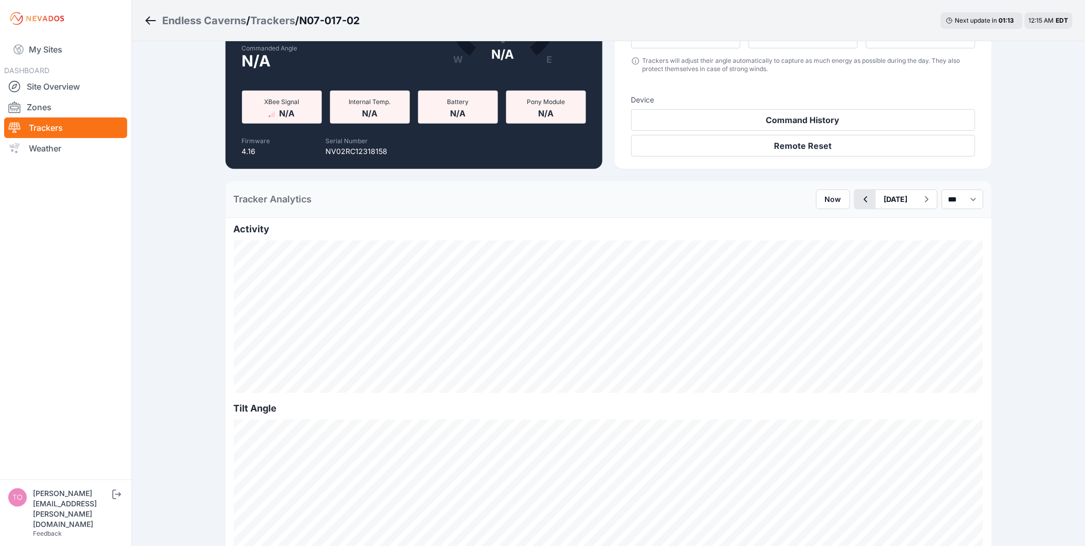
click at [864, 198] on icon "button" at bounding box center [866, 199] width 4 height 6
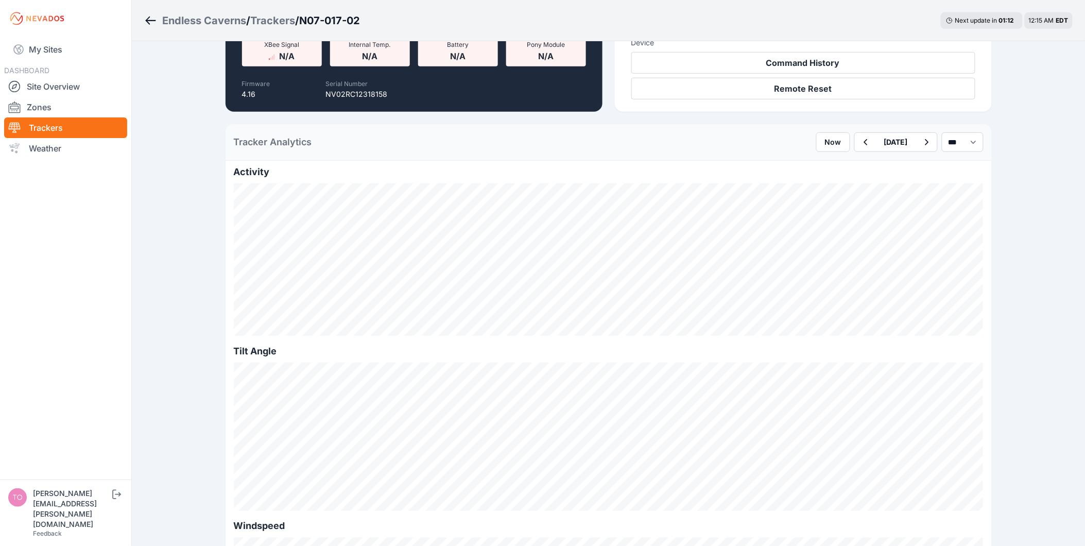
scroll to position [229, 0]
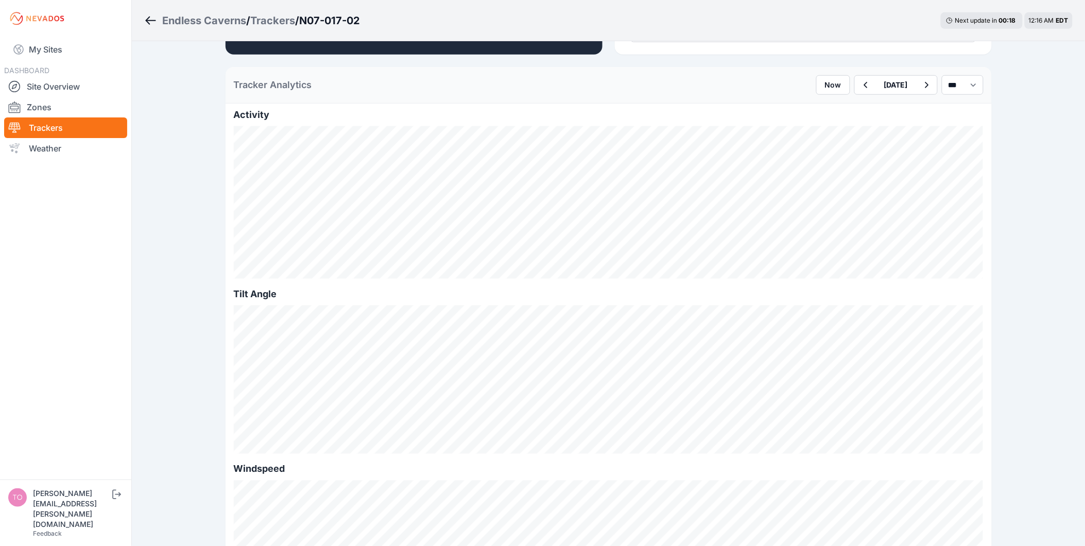
click at [79, 129] on link "Trackers" at bounding box center [65, 127] width 123 height 21
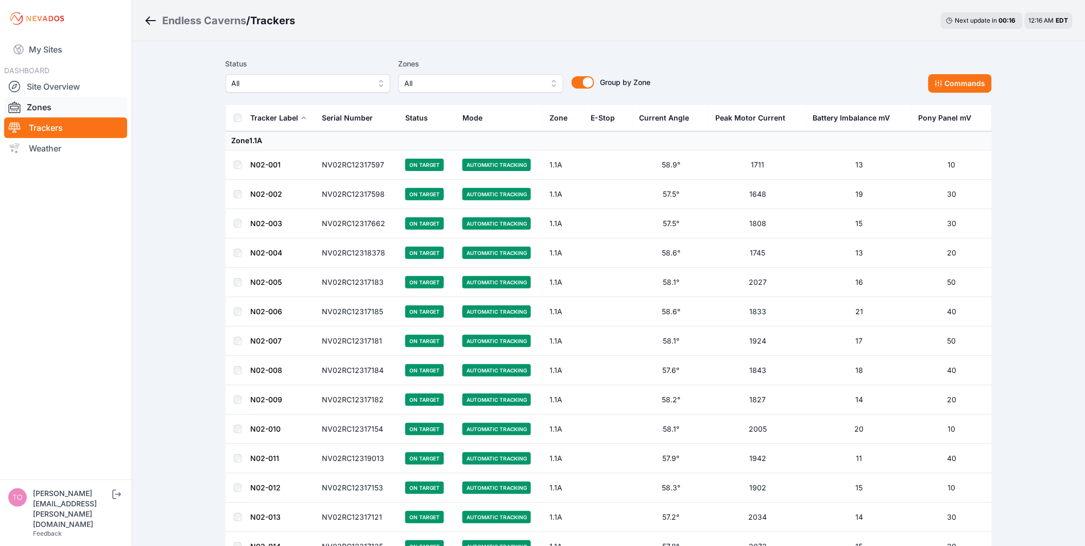
click at [27, 105] on link "Zones" at bounding box center [65, 107] width 123 height 21
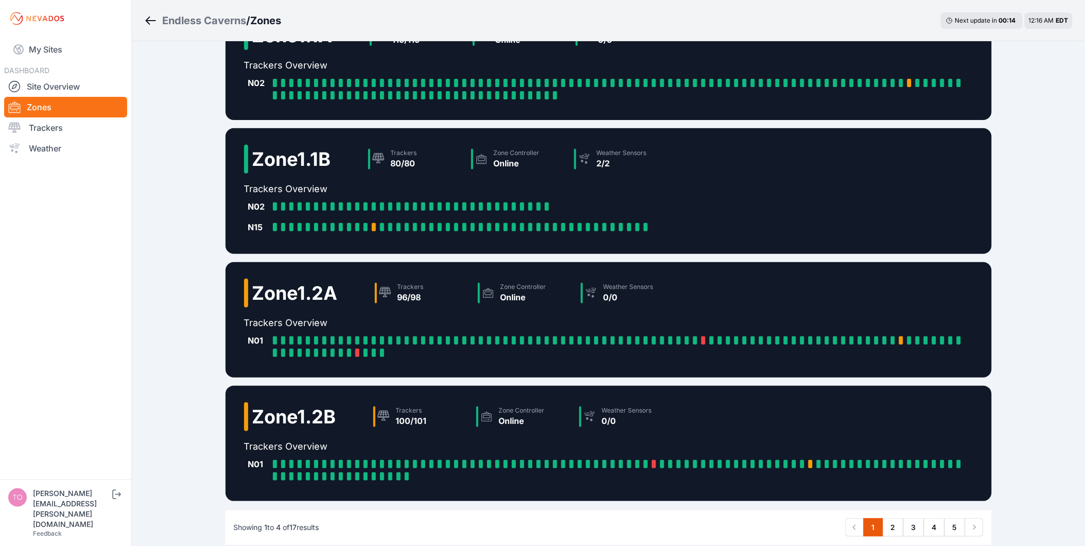
scroll to position [99, 0]
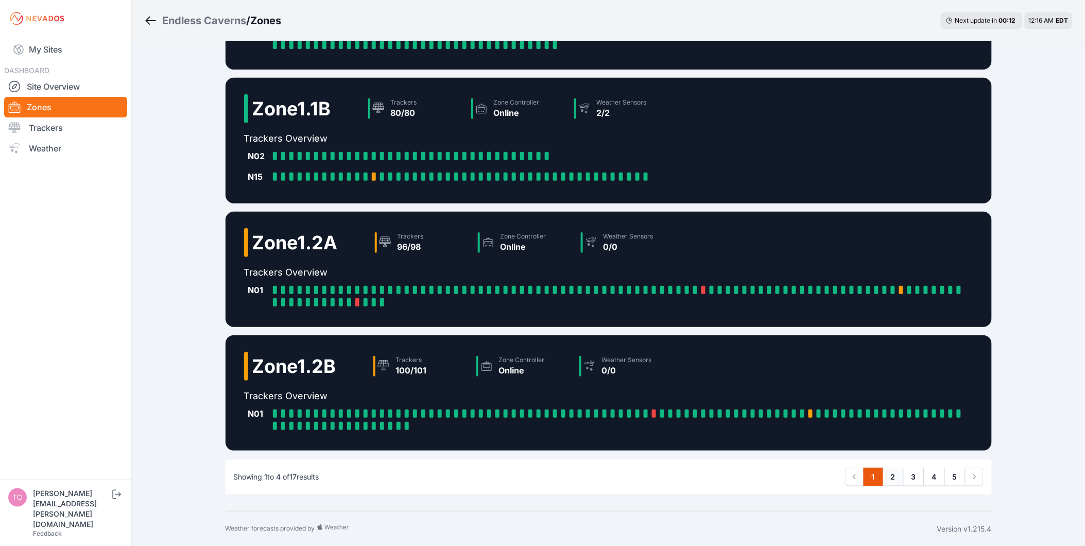
click at [894, 475] on link "2" at bounding box center [893, 477] width 21 height 19
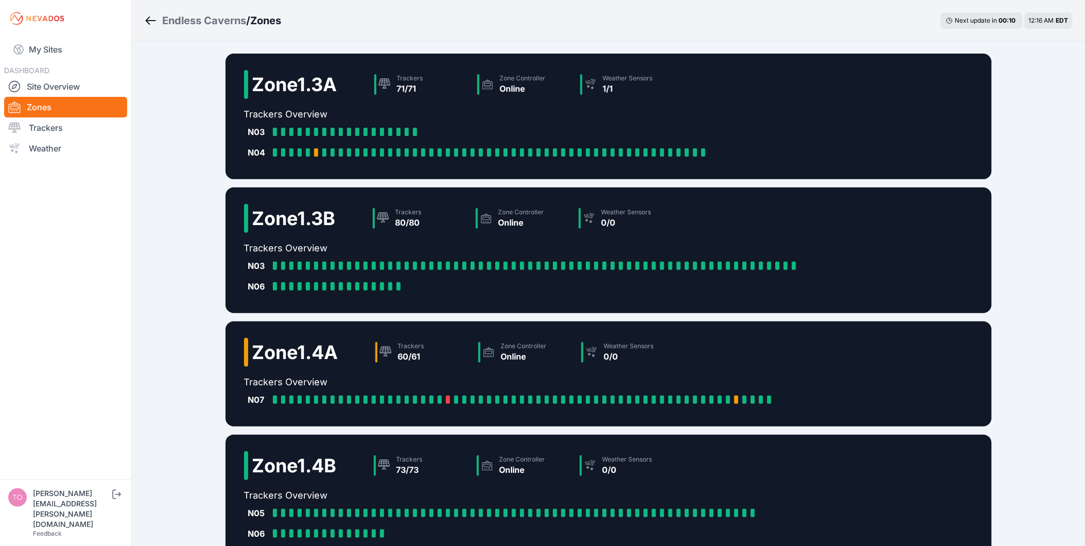
scroll to position [110, 0]
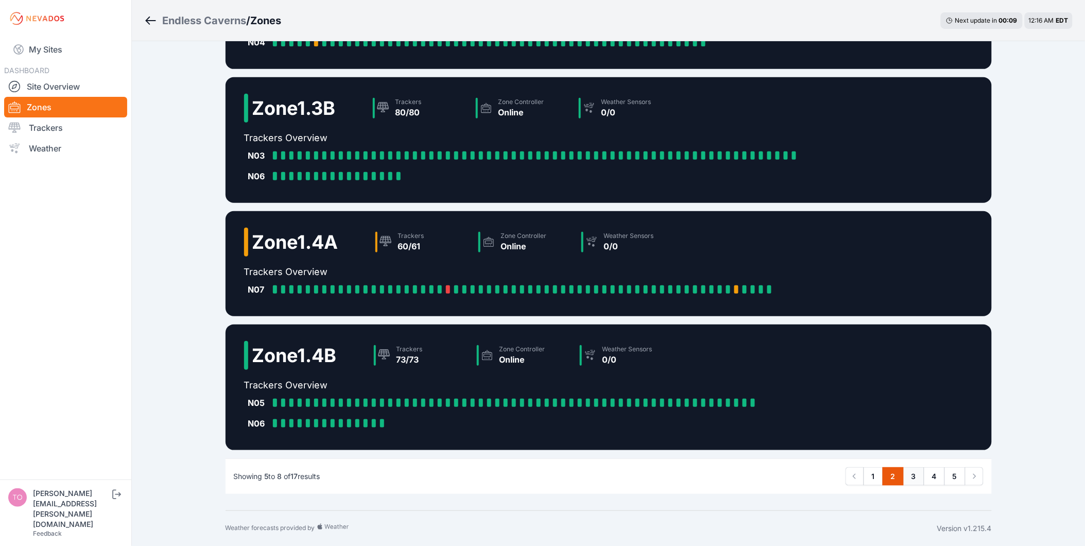
click at [917, 482] on link "3" at bounding box center [913, 476] width 21 height 19
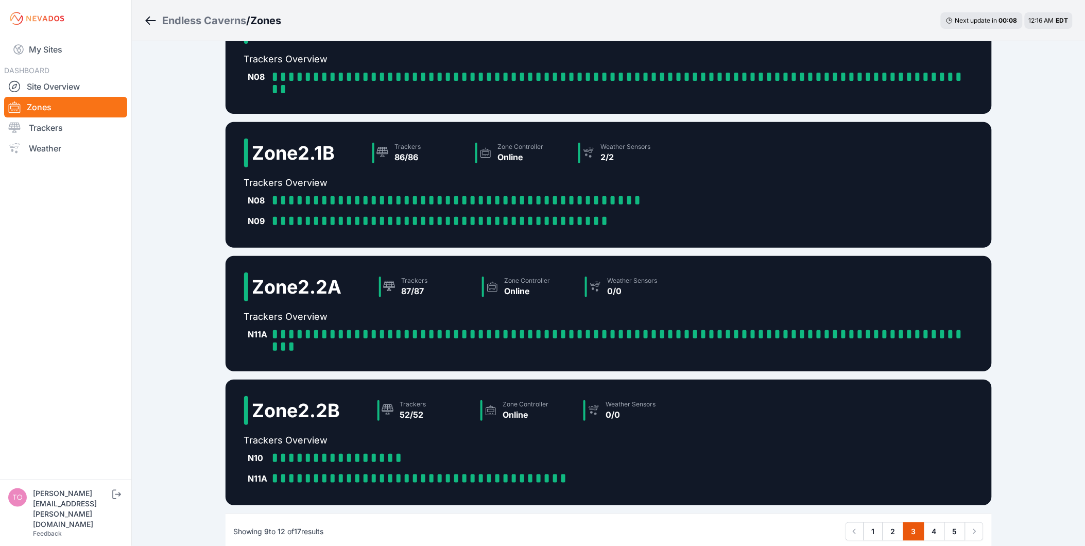
scroll to position [110, 0]
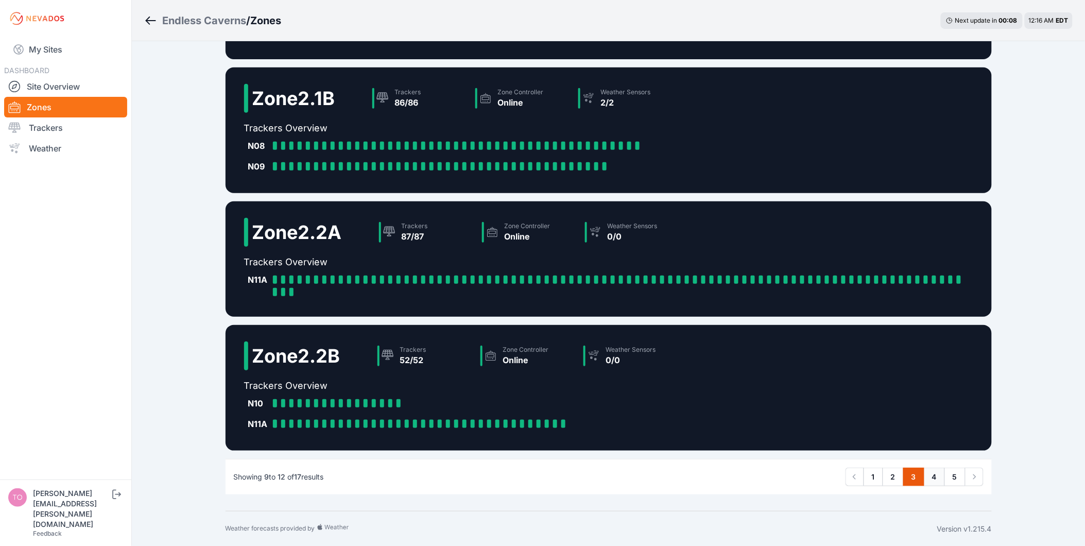
click at [938, 477] on link "4" at bounding box center [934, 477] width 21 height 19
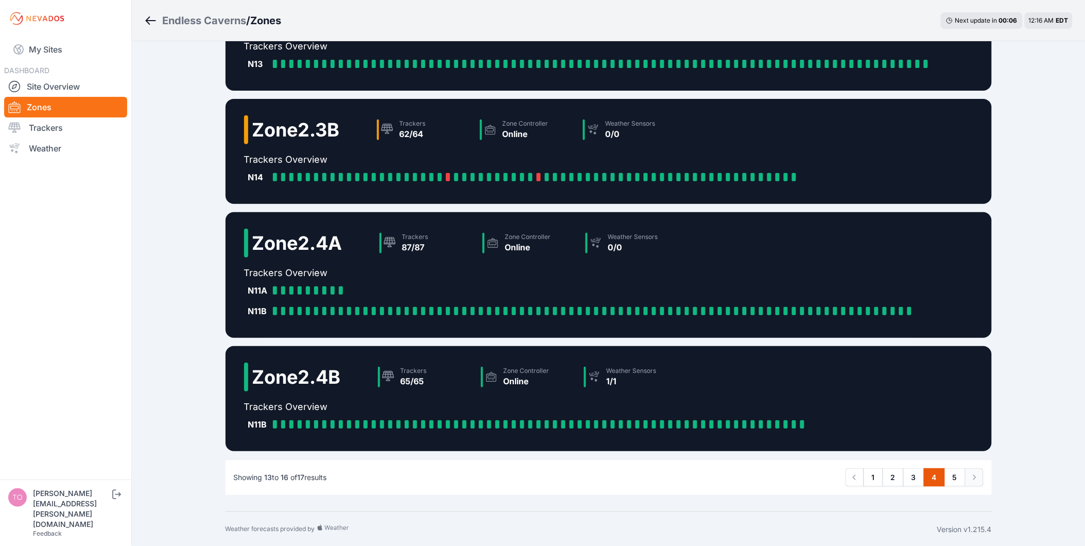
scroll to position [69, 0]
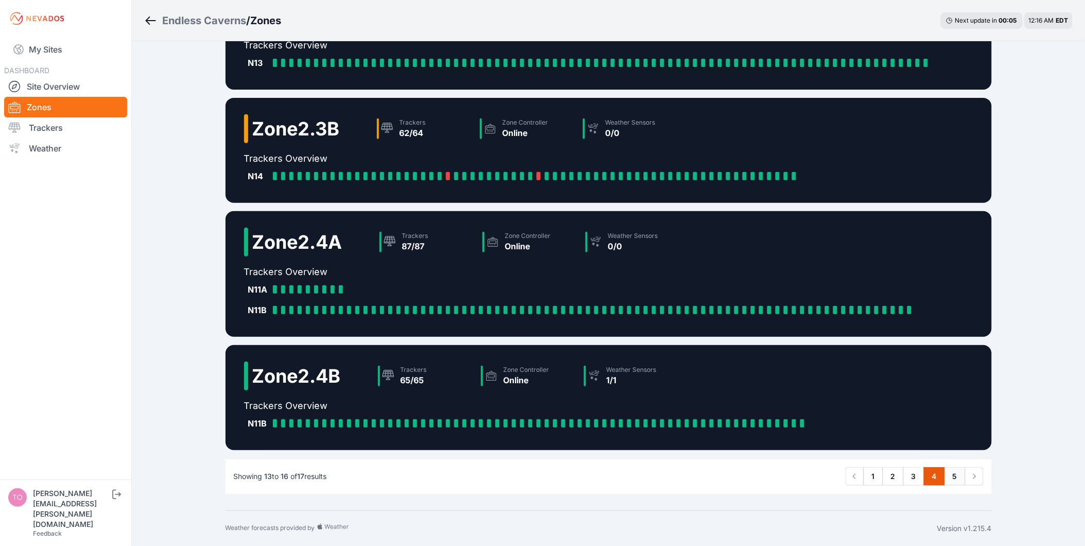
click at [952, 475] on link "5" at bounding box center [955, 476] width 21 height 19
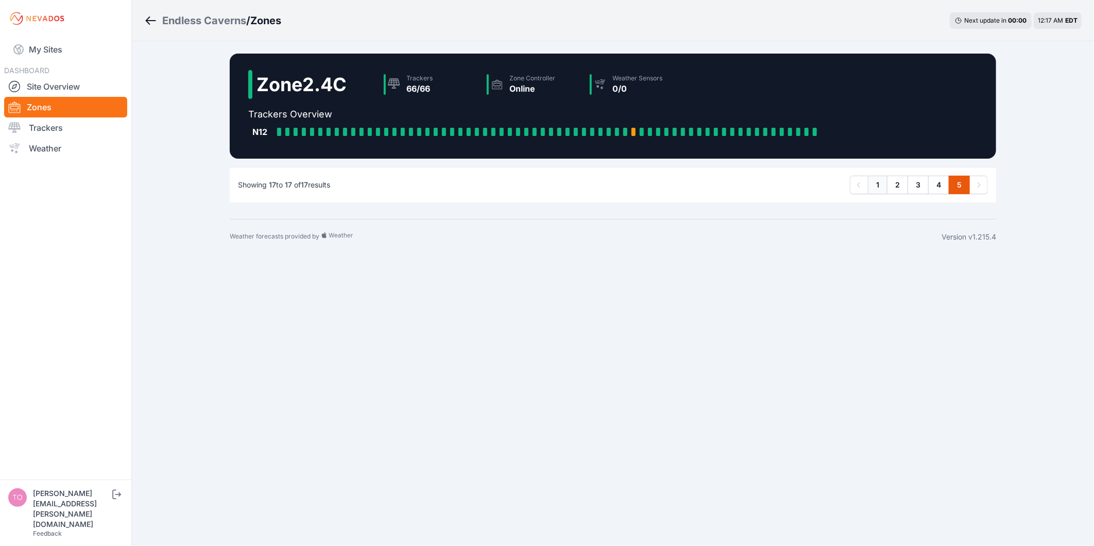
click at [882, 182] on link "1" at bounding box center [878, 185] width 20 height 19
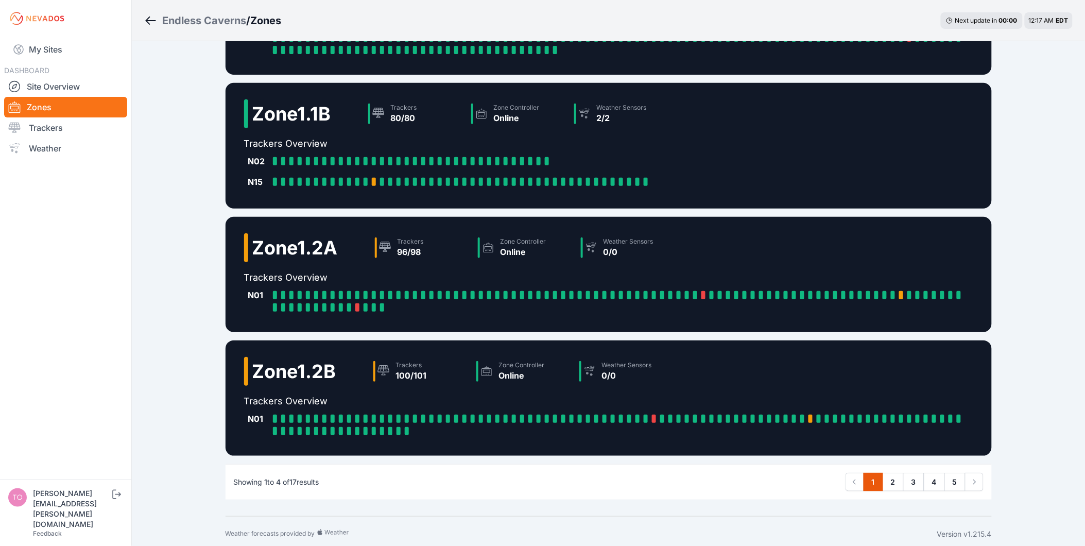
scroll to position [99, 0]
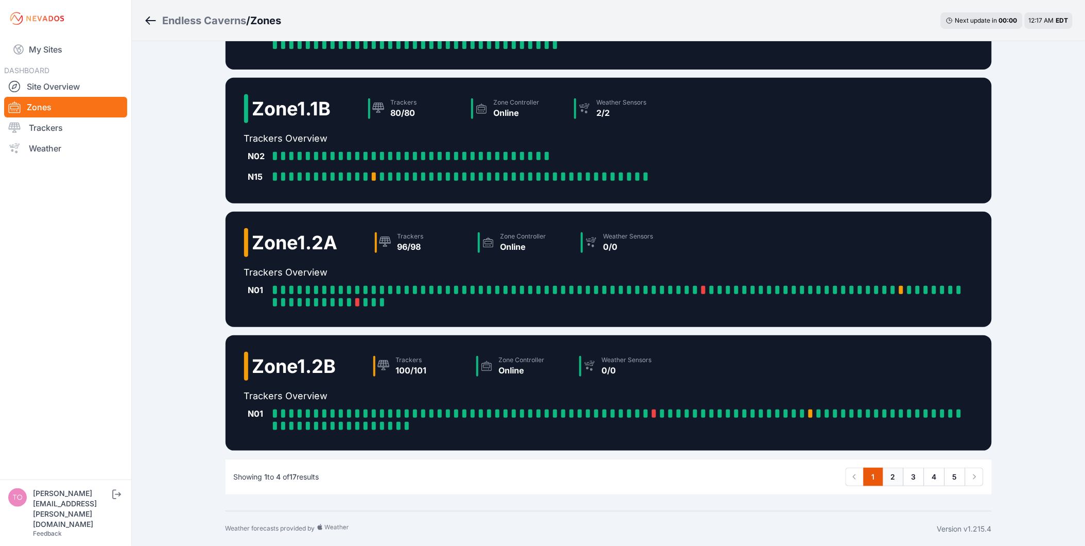
click at [895, 469] on link "2" at bounding box center [893, 477] width 21 height 19
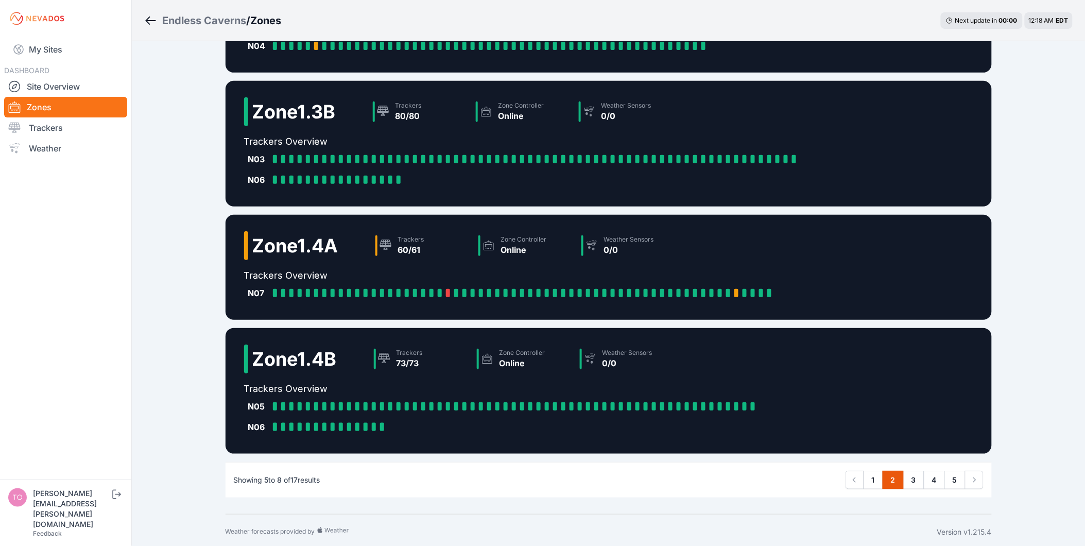
scroll to position [110, 0]
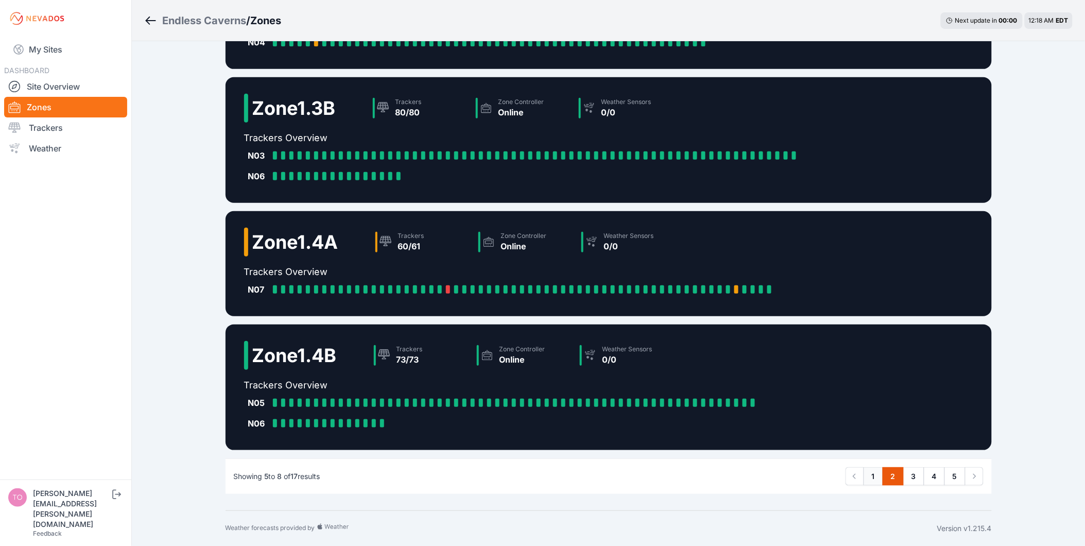
click at [868, 479] on link "1" at bounding box center [874, 476] width 20 height 19
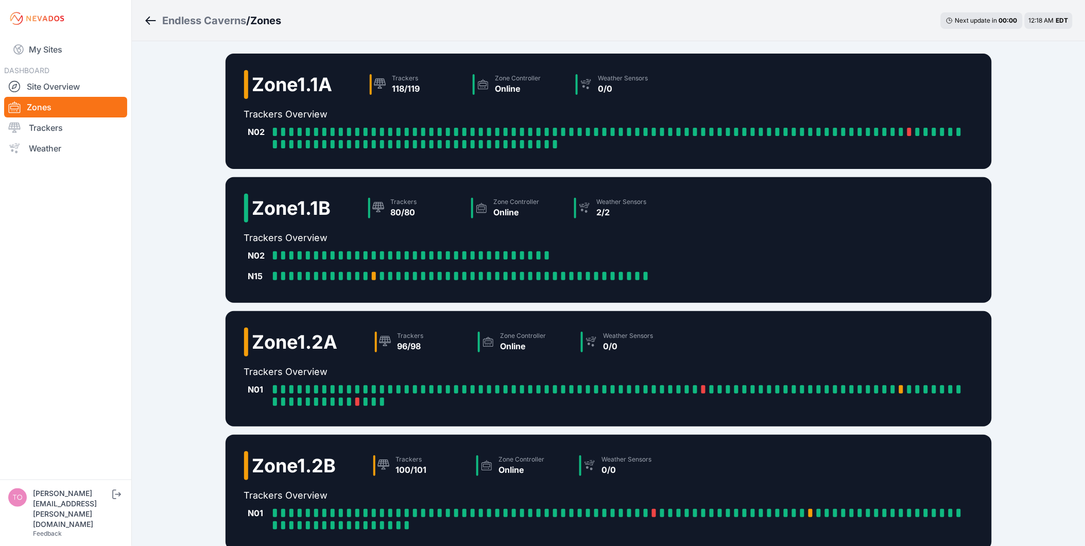
scroll to position [99, 0]
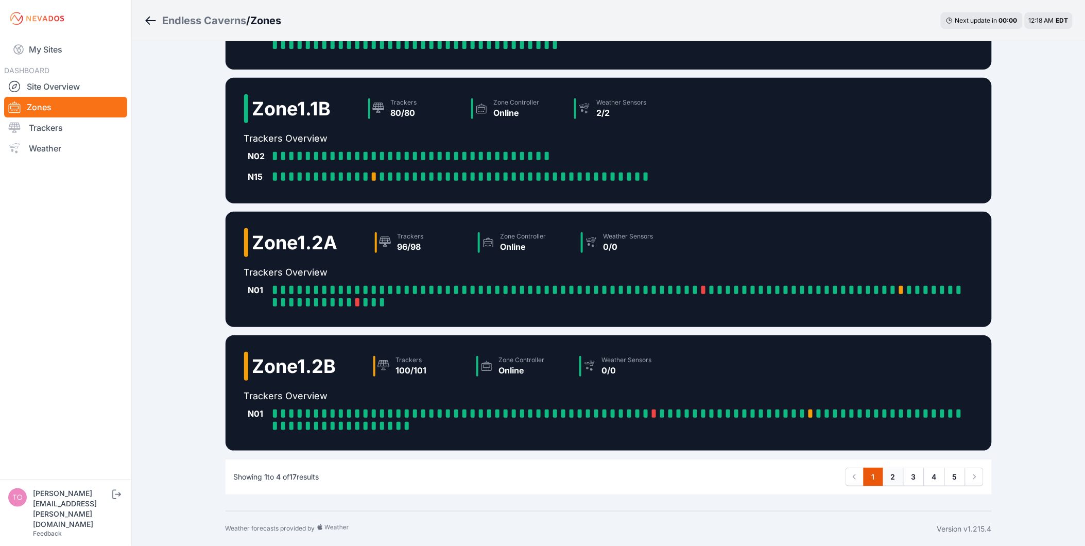
click at [894, 476] on link "2" at bounding box center [893, 477] width 21 height 19
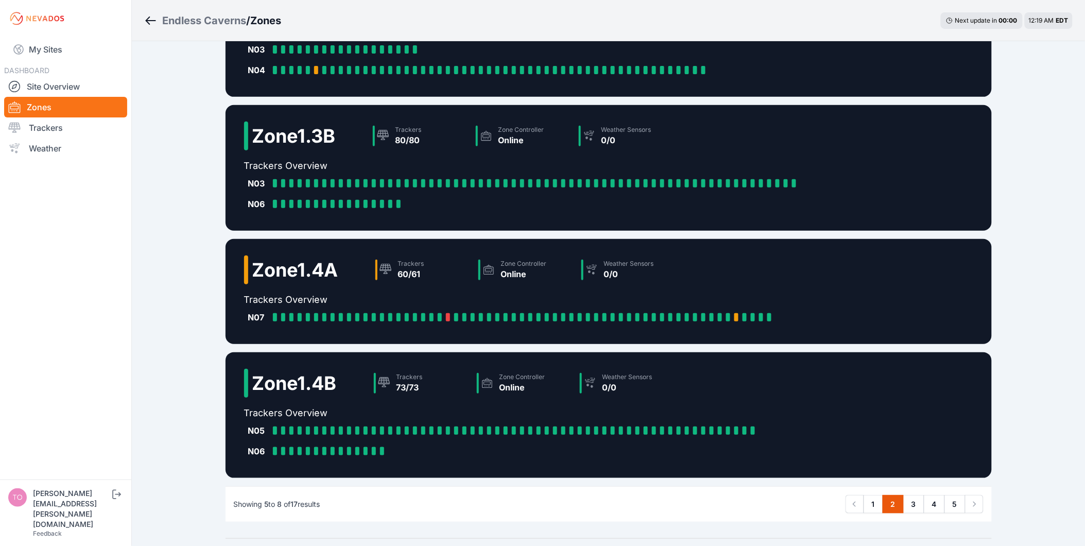
scroll to position [110, 0]
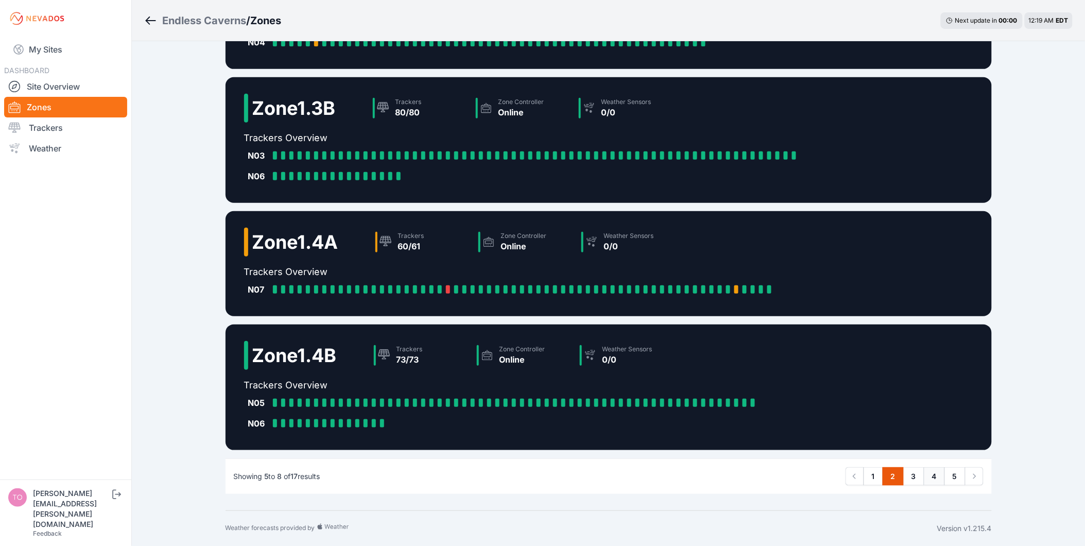
click at [941, 473] on link "4" at bounding box center [934, 476] width 21 height 19
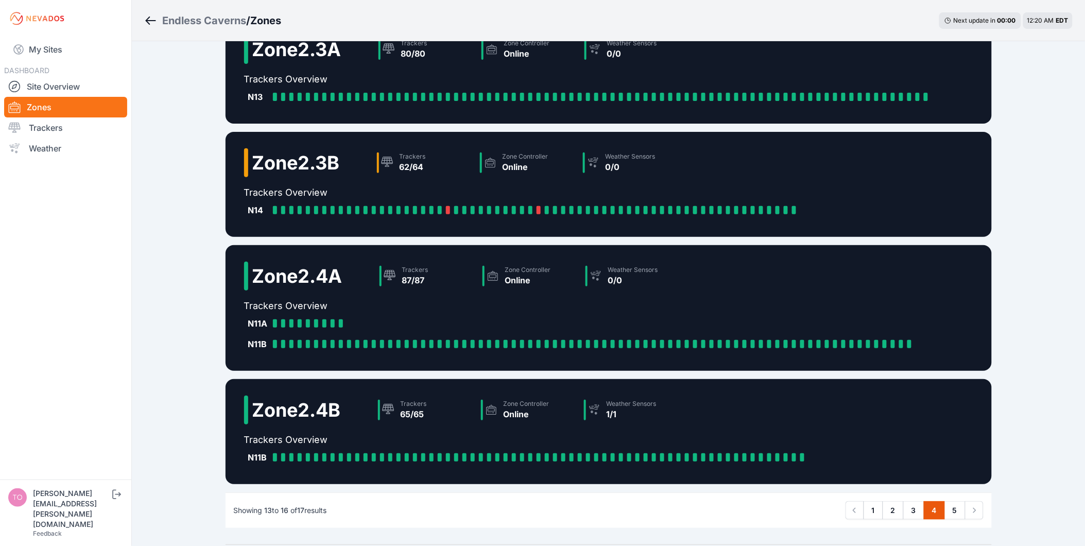
scroll to position [69, 0]
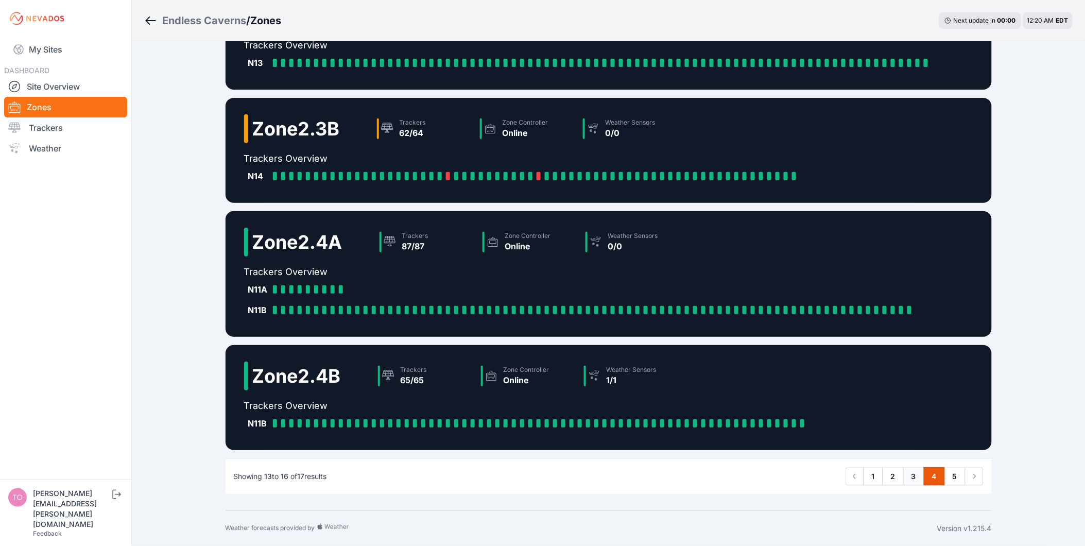
click at [915, 476] on link "3" at bounding box center [913, 476] width 21 height 19
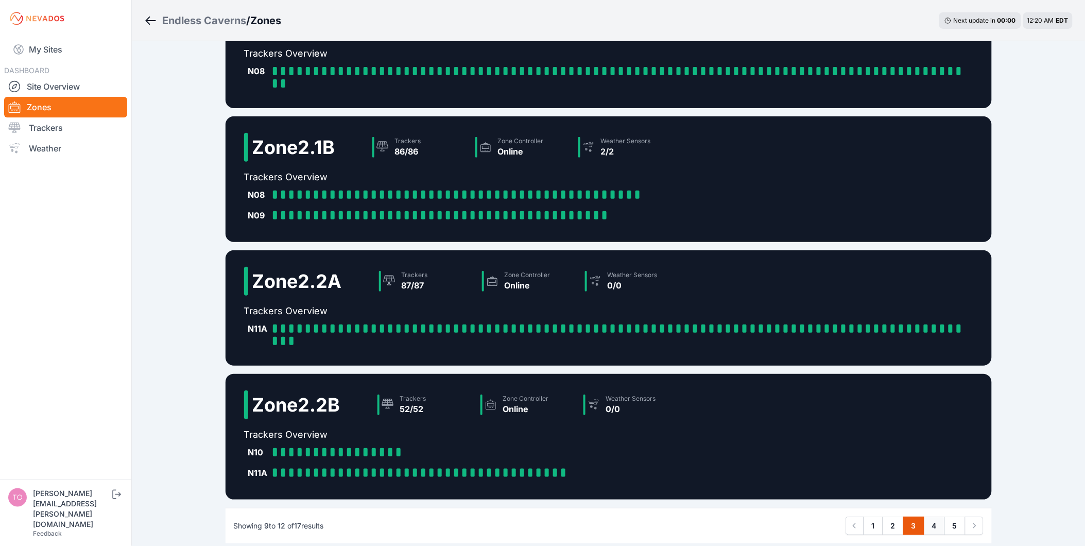
scroll to position [110, 0]
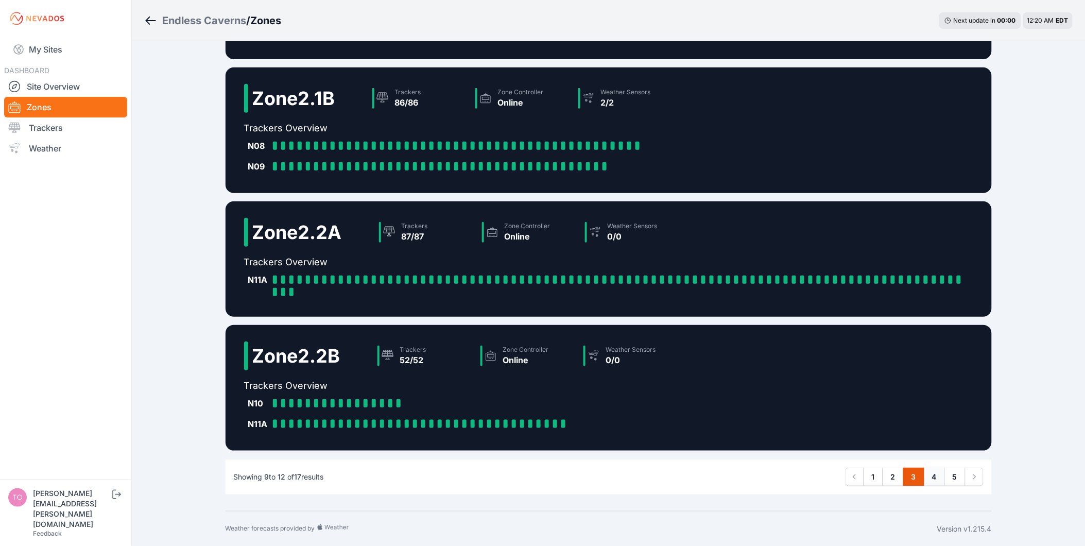
click at [931, 479] on link "4" at bounding box center [934, 477] width 21 height 19
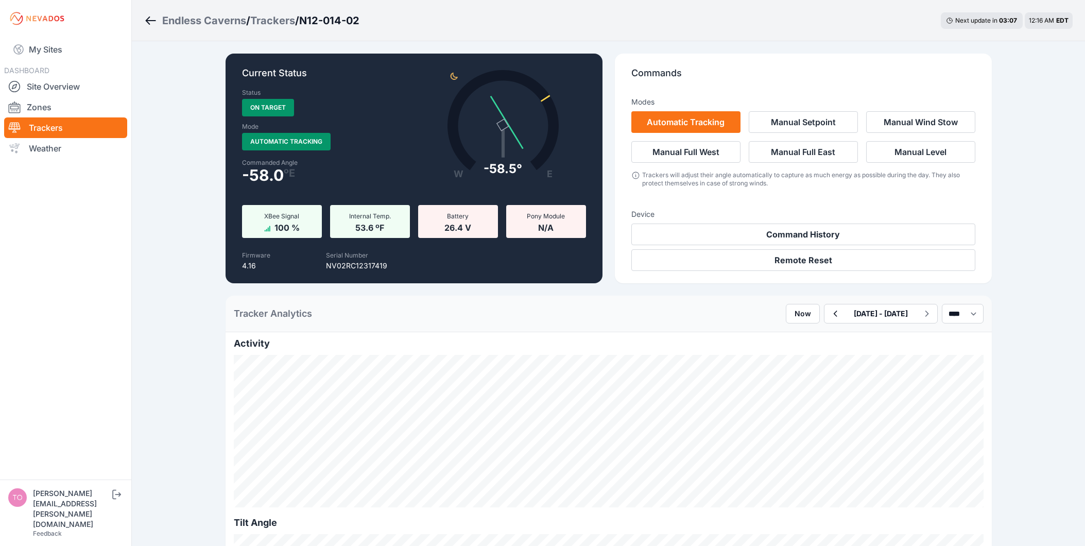
select select "******"
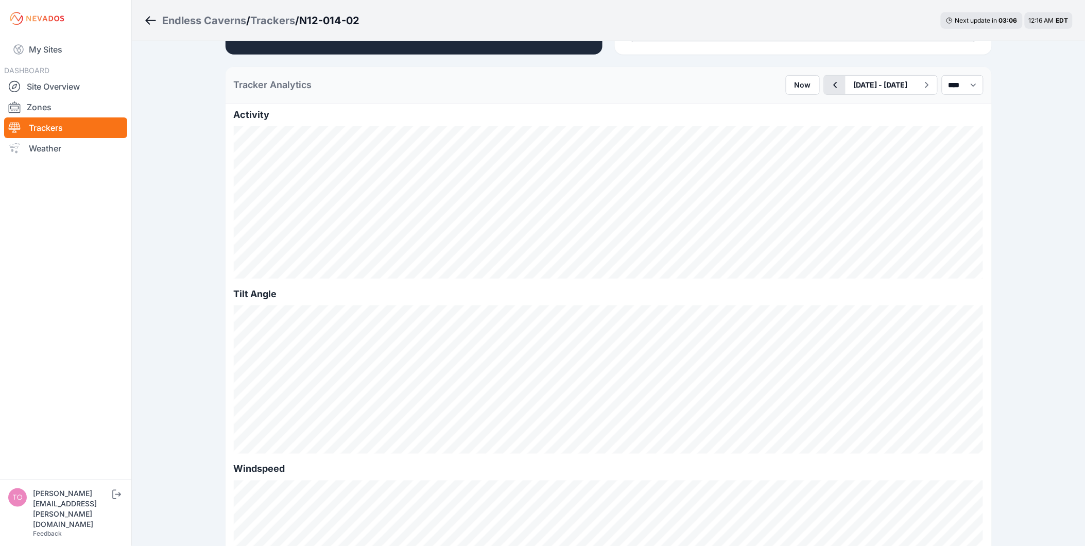
click at [829, 79] on icon "button" at bounding box center [835, 85] width 13 height 12
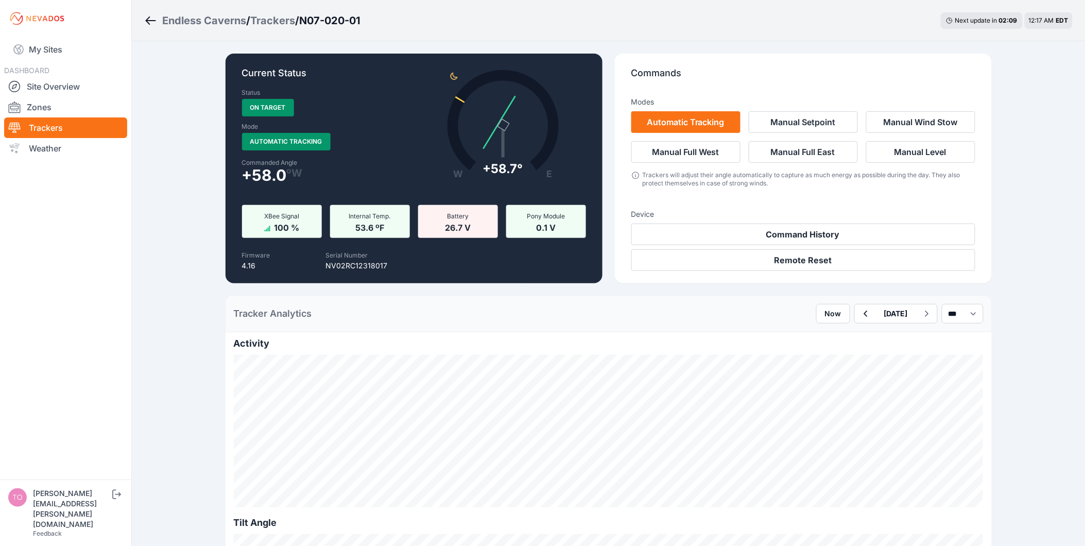
scroll to position [171, 0]
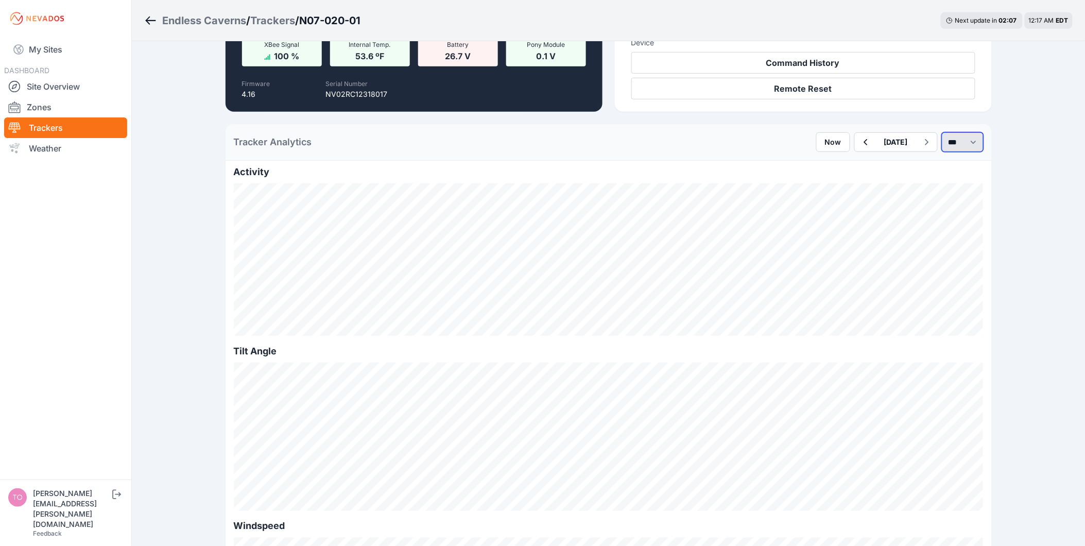
drag, startPoint x: 936, startPoint y: 143, endPoint x: 931, endPoint y: 156, distance: 13.7
click at [942, 143] on select "*** **** *****" at bounding box center [963, 142] width 42 height 20
click at [942, 132] on select "*** **** *****" at bounding box center [963, 142] width 42 height 20
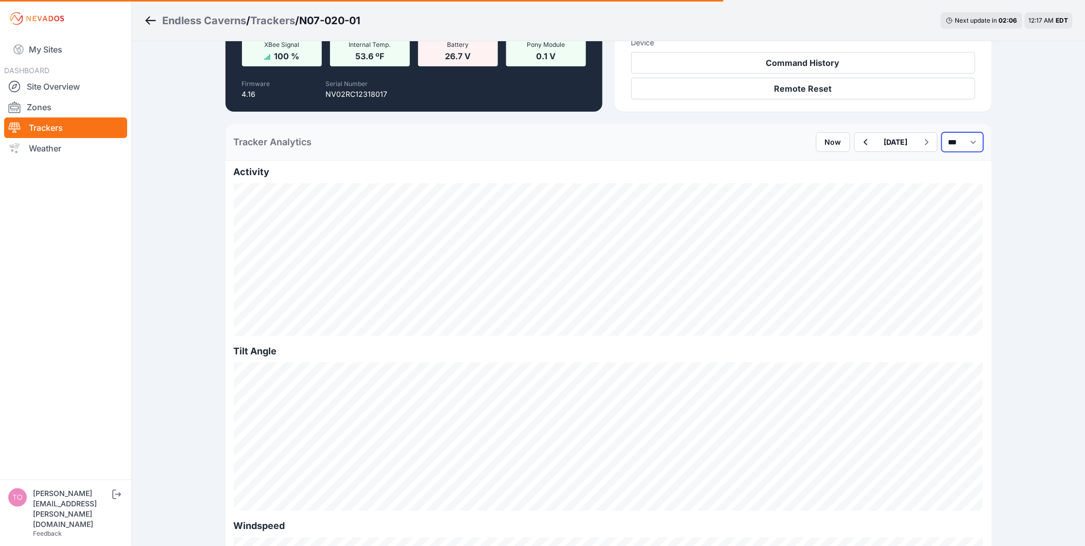
select select "******"
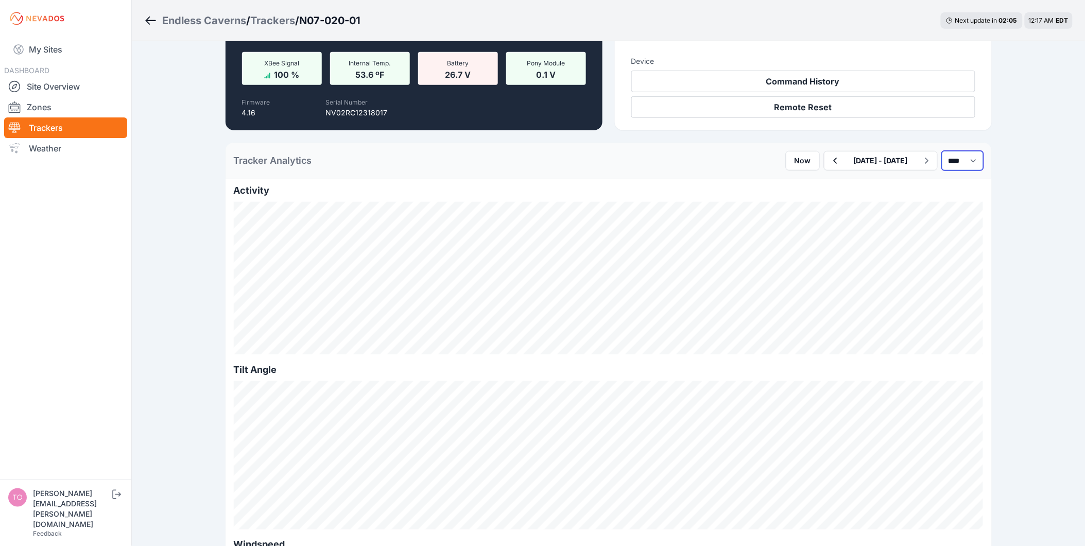
scroll to position [171, 0]
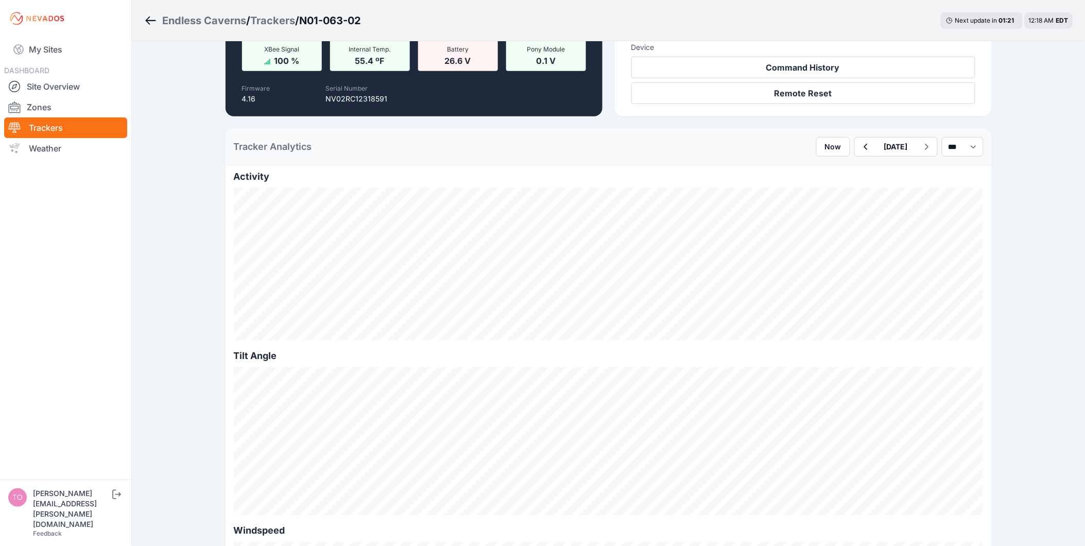
scroll to position [171, 0]
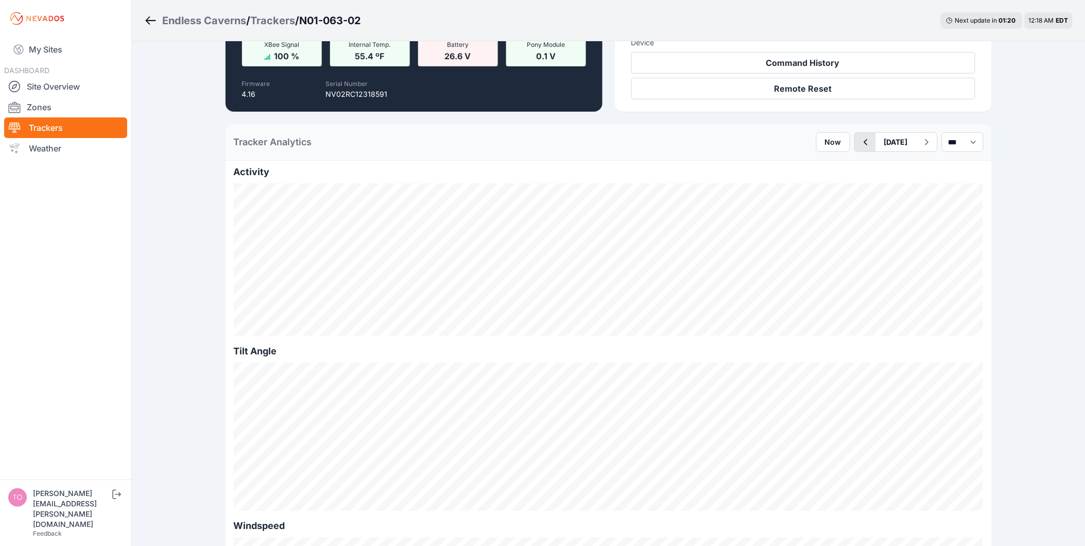
click at [859, 138] on icon "button" at bounding box center [865, 142] width 13 height 12
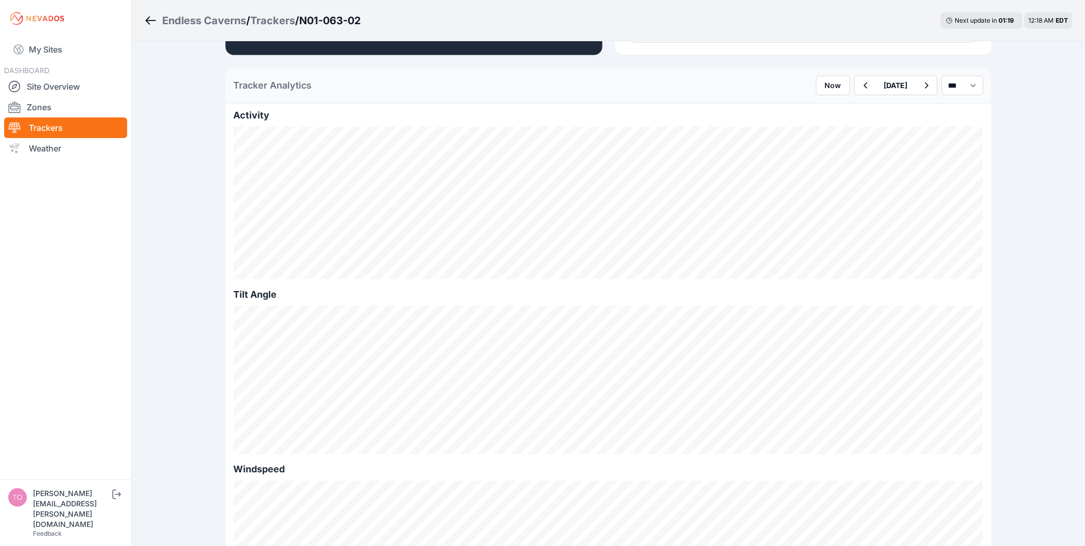
scroll to position [229, 0]
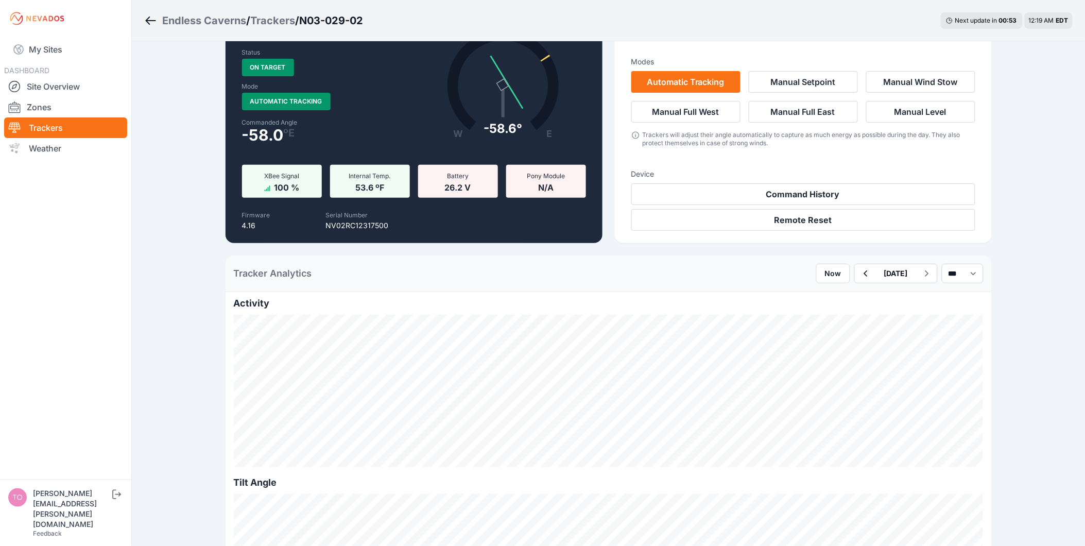
scroll to position [171, 0]
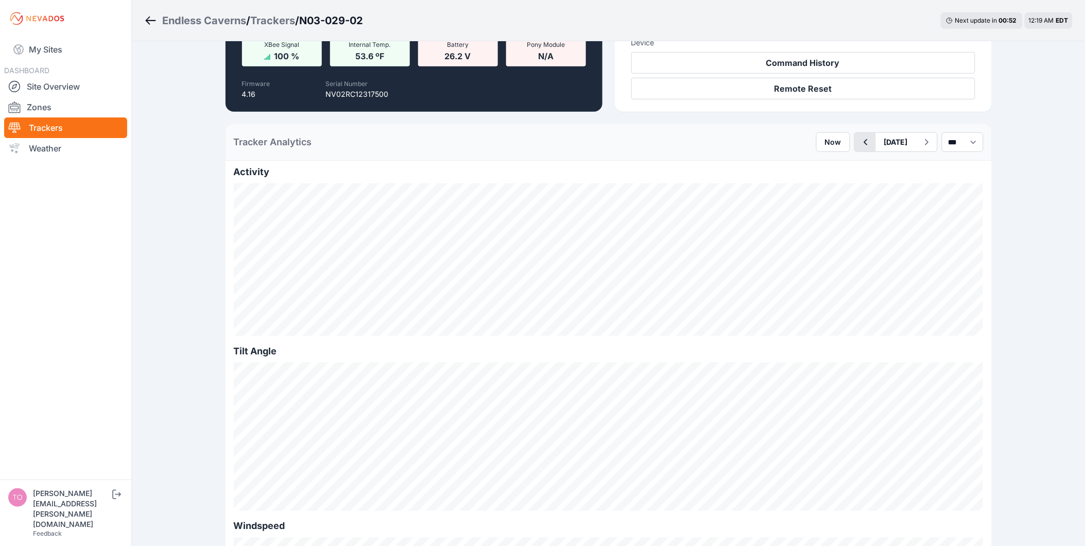
click at [859, 142] on icon "button" at bounding box center [865, 142] width 13 height 12
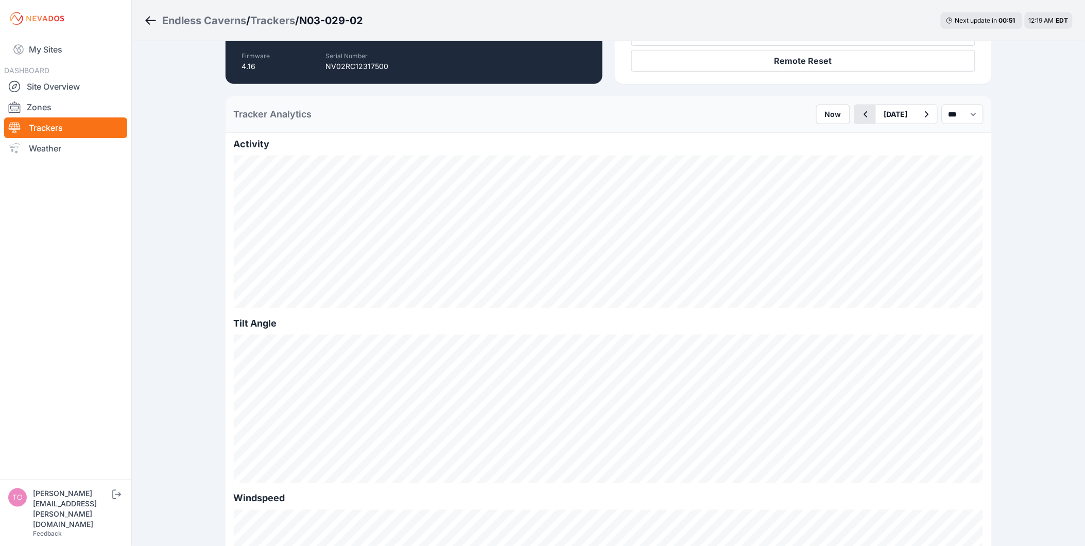
scroll to position [229, 0]
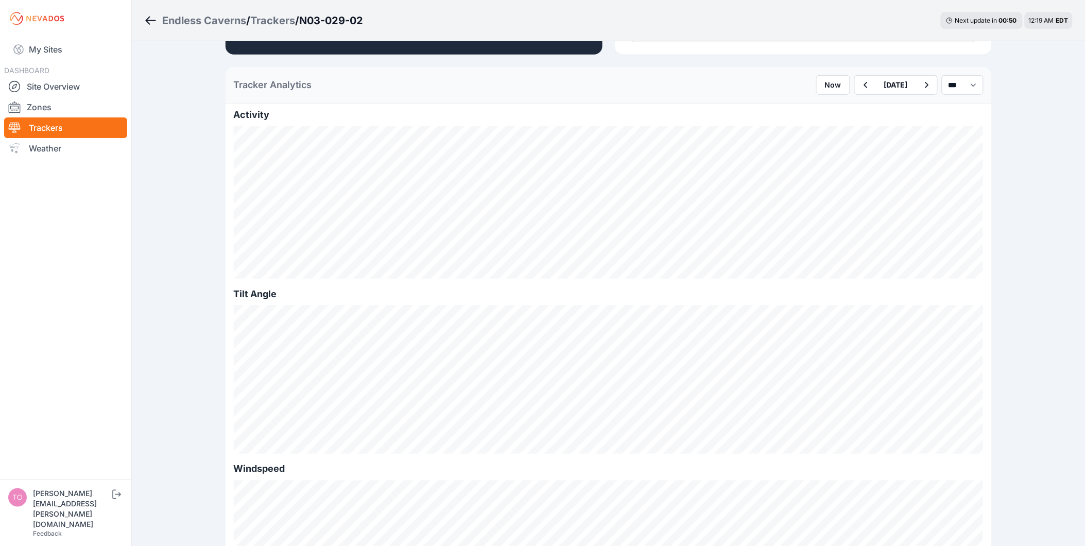
click at [946, 69] on div "Tracker Analytics Now August 29 *** **** *****" at bounding box center [609, 85] width 766 height 37
click at [942, 88] on select "*** **** *****" at bounding box center [963, 85] width 42 height 20
click at [942, 75] on select "*** **** *****" at bounding box center [963, 85] width 42 height 20
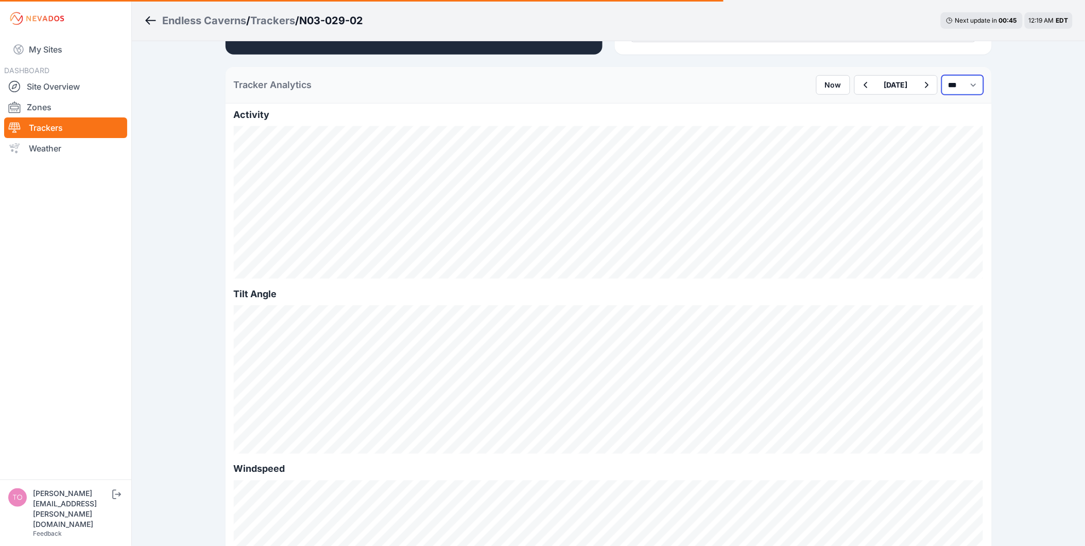
select select "******"
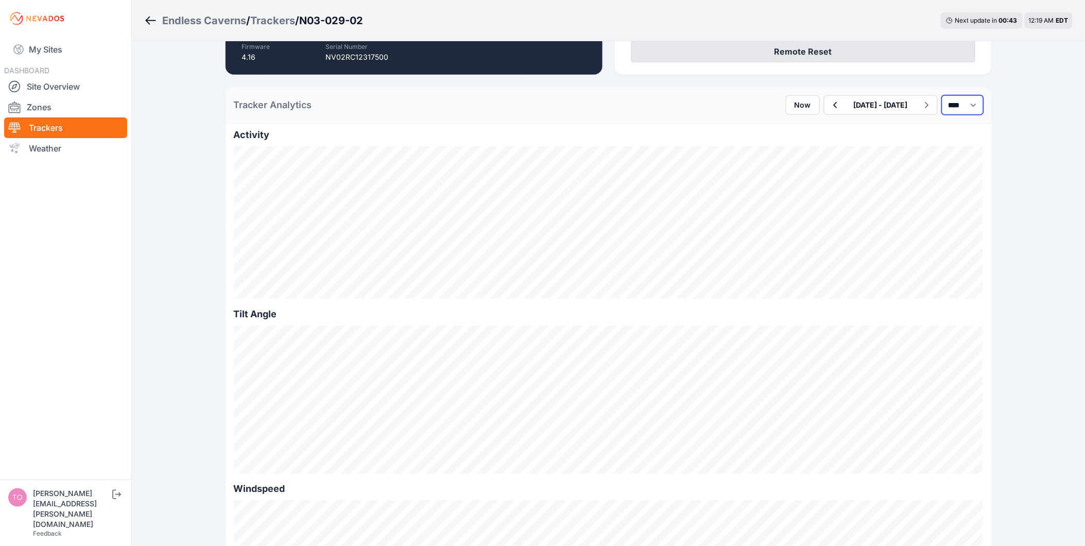
scroll to position [229, 0]
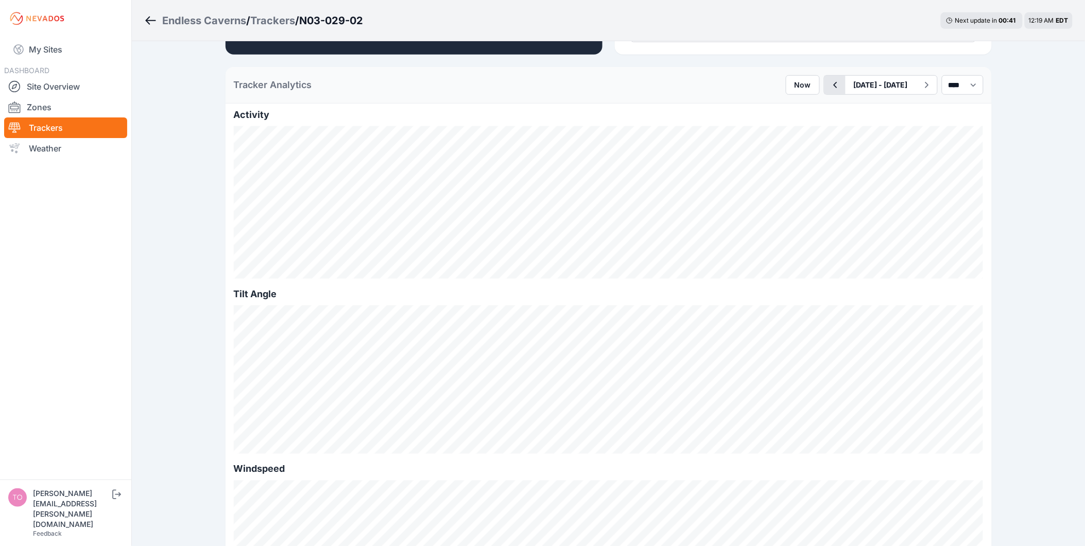
click at [829, 88] on icon "button" at bounding box center [835, 85] width 13 height 12
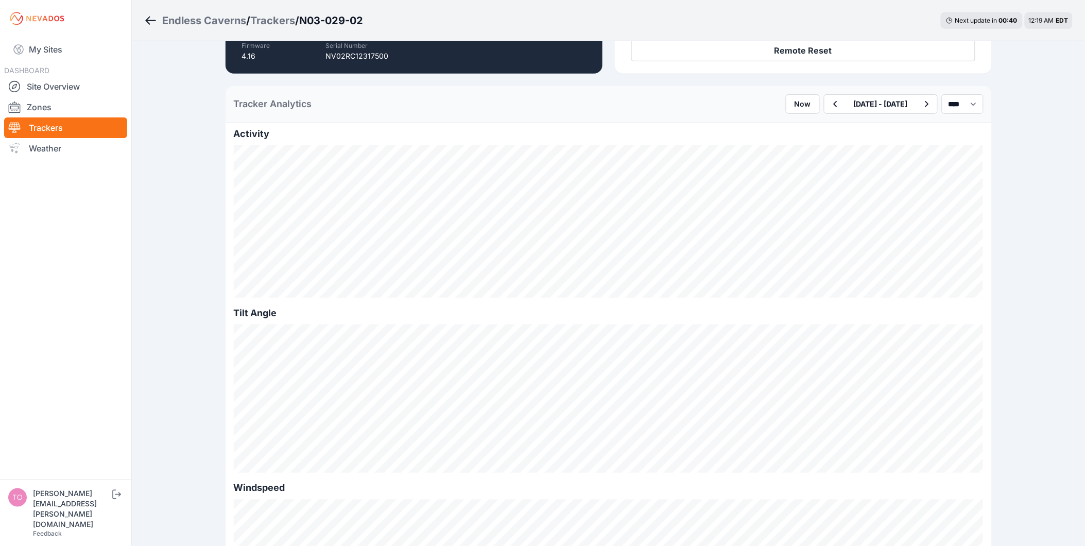
scroll to position [229, 0]
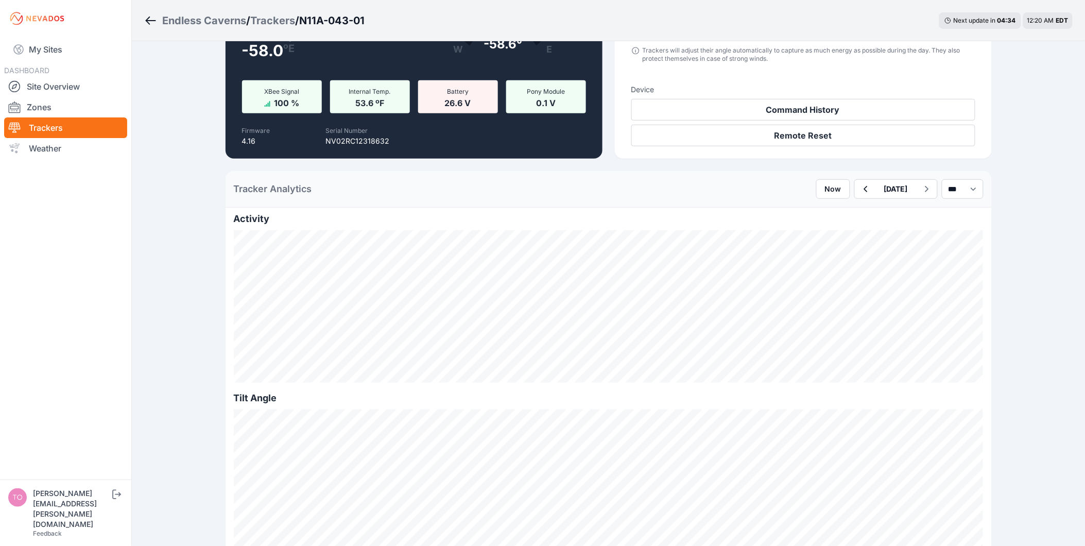
scroll to position [229, 0]
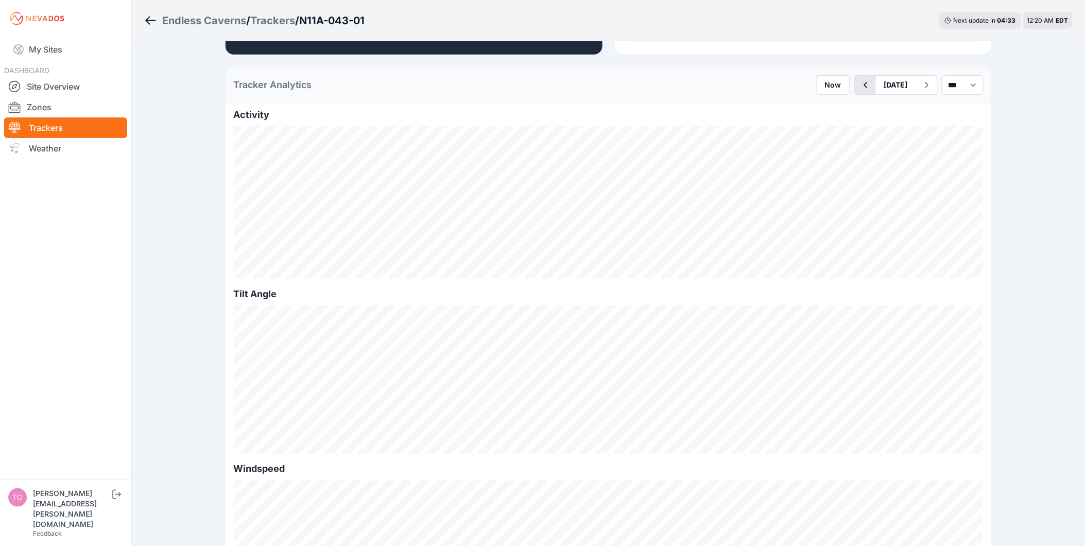
click at [859, 88] on icon "button" at bounding box center [865, 85] width 13 height 12
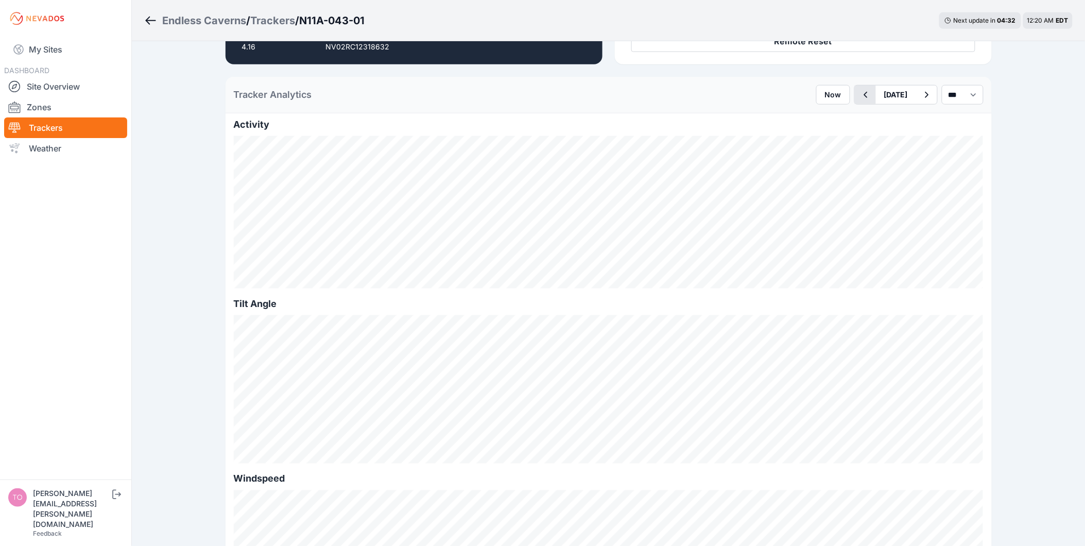
scroll to position [229, 0]
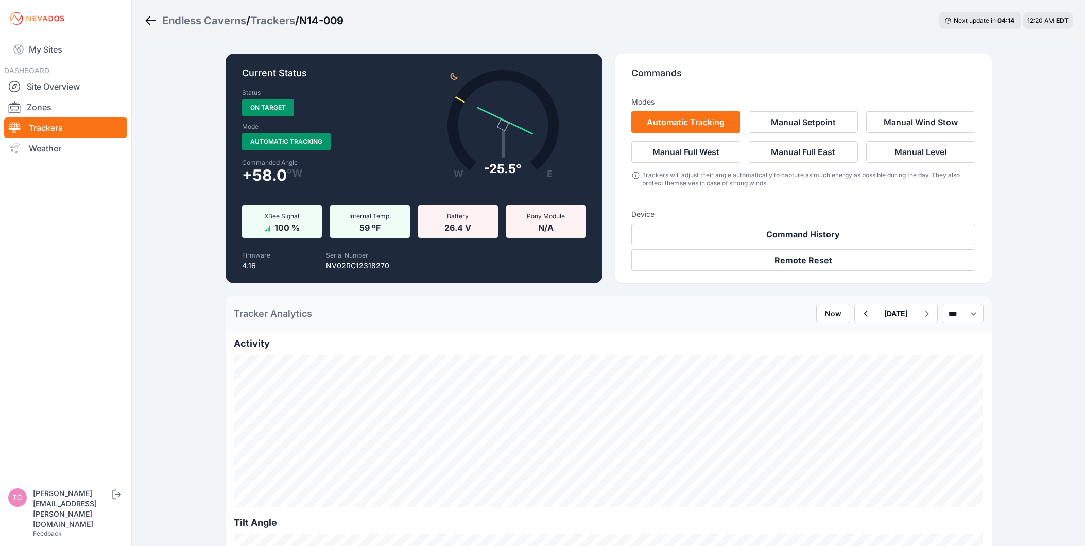
scroll to position [229, 0]
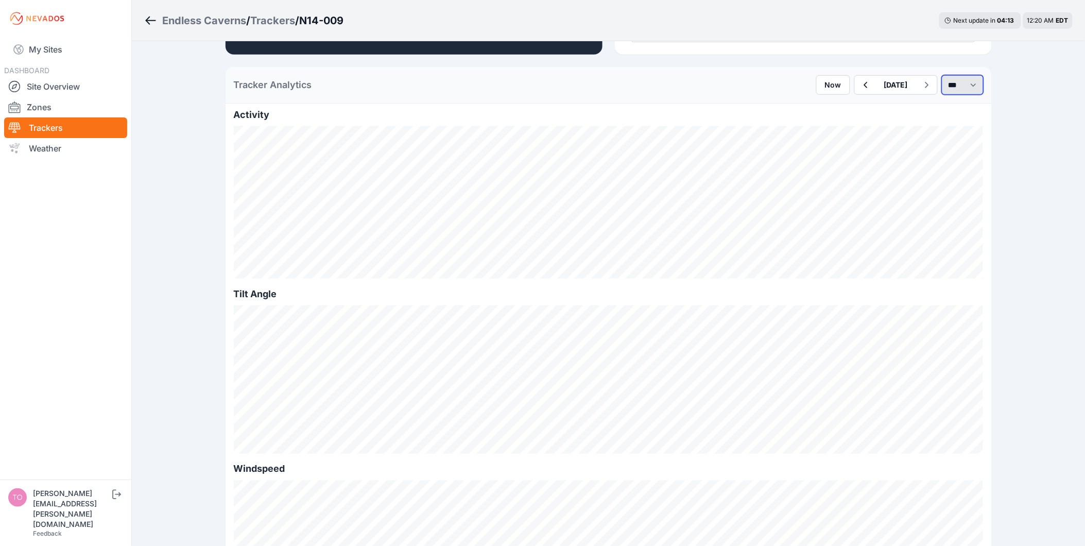
click at [942, 89] on select "*** **** *****" at bounding box center [963, 85] width 42 height 20
click at [942, 75] on select "*** **** *****" at bounding box center [963, 85] width 42 height 20
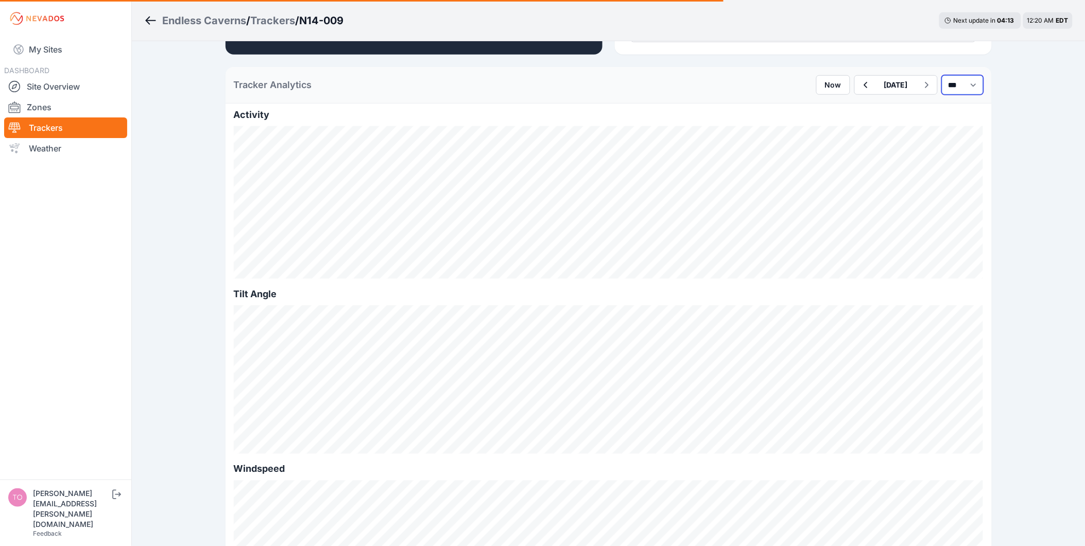
select select "******"
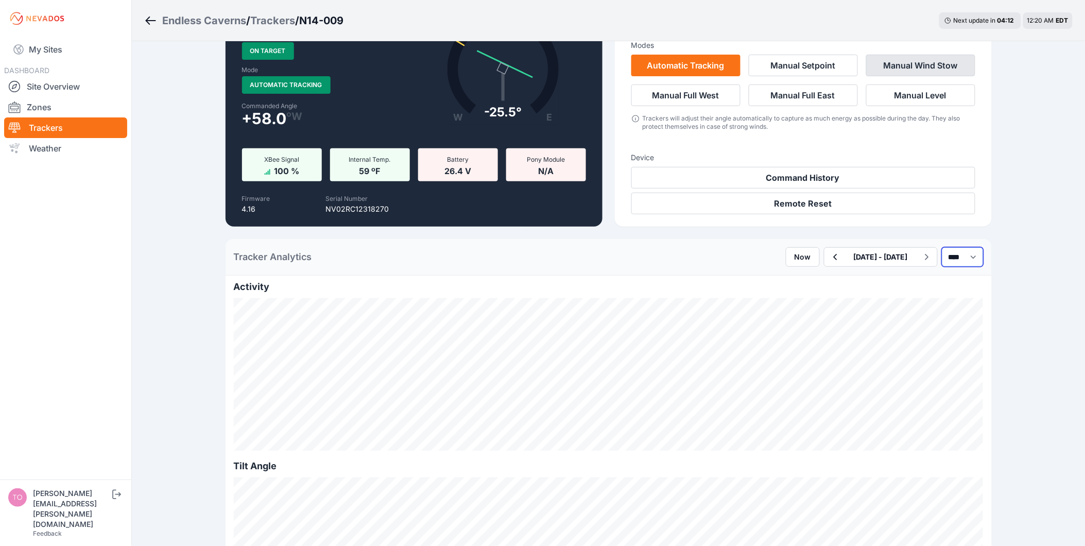
scroll to position [229, 0]
